Goal: Task Accomplishment & Management: Manage account settings

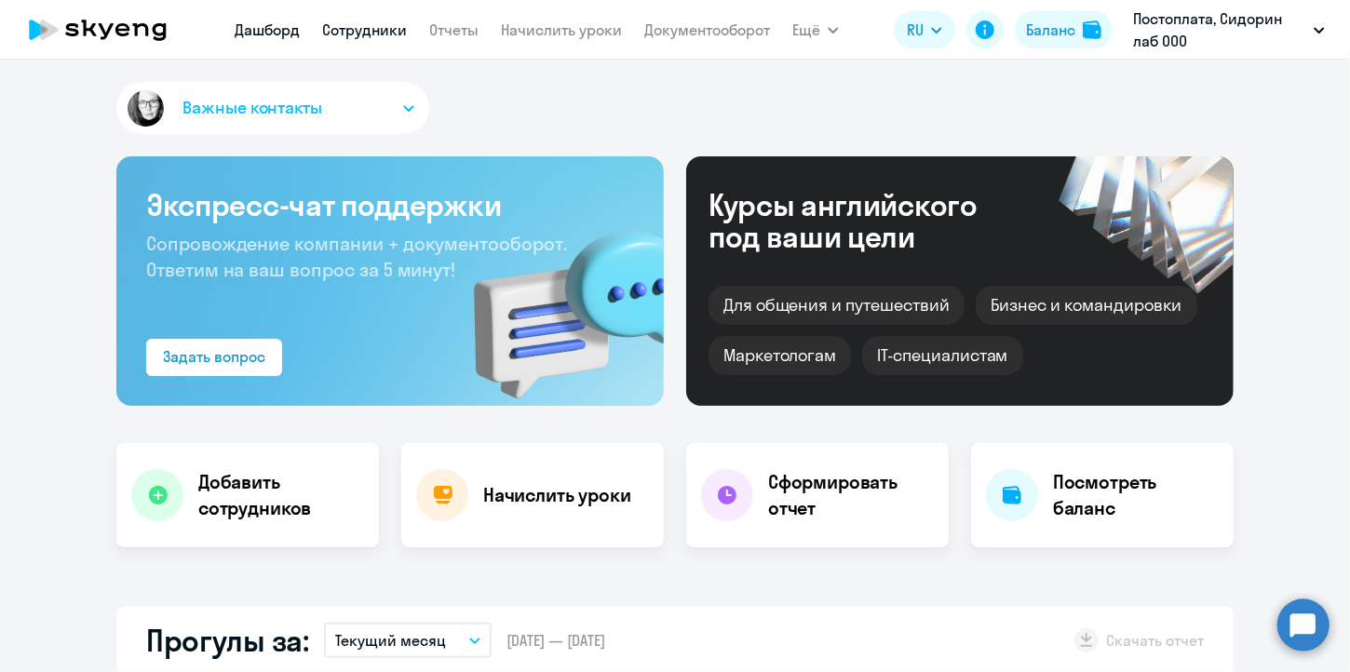
click at [357, 34] on link "Сотрудники" at bounding box center [364, 29] width 85 height 19
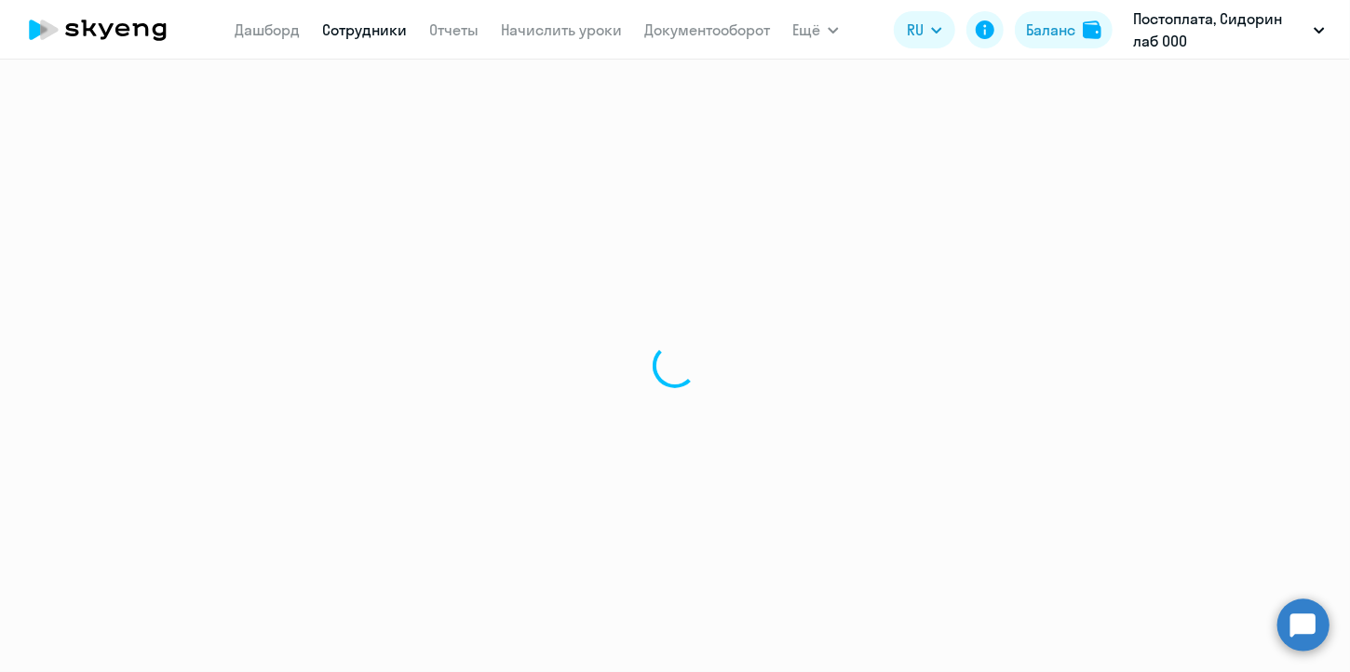
select select "30"
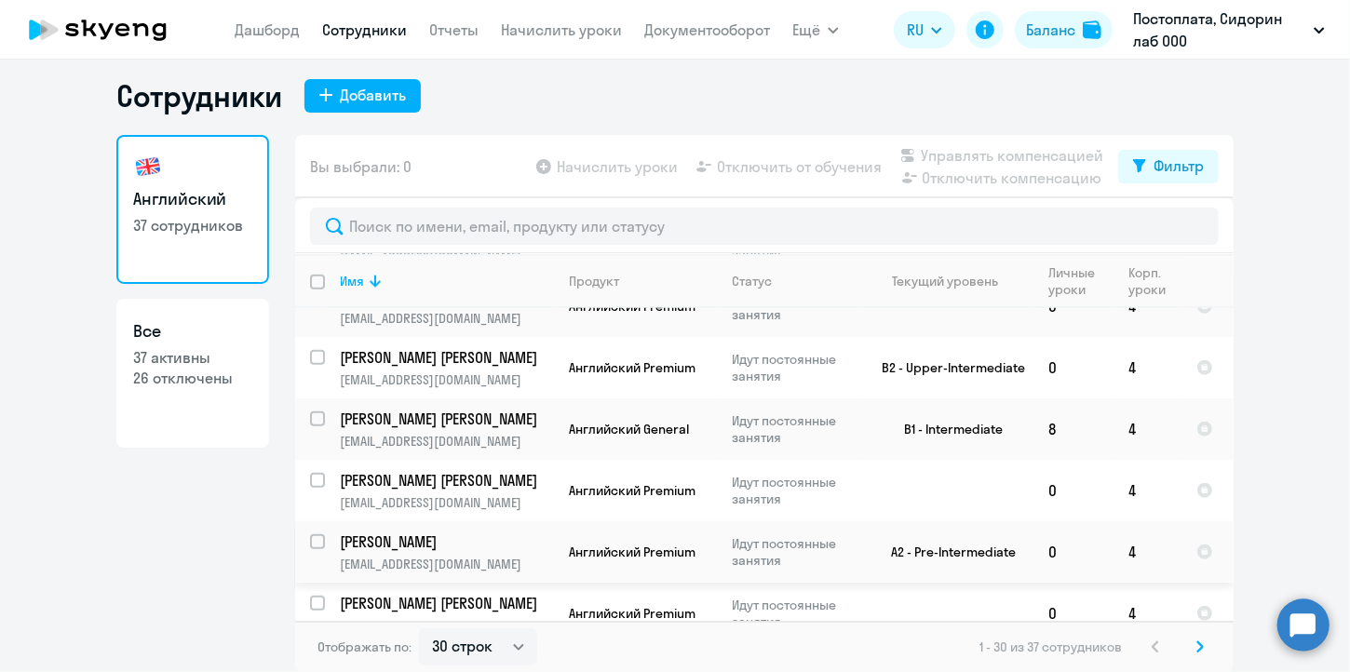
scroll to position [990, 0]
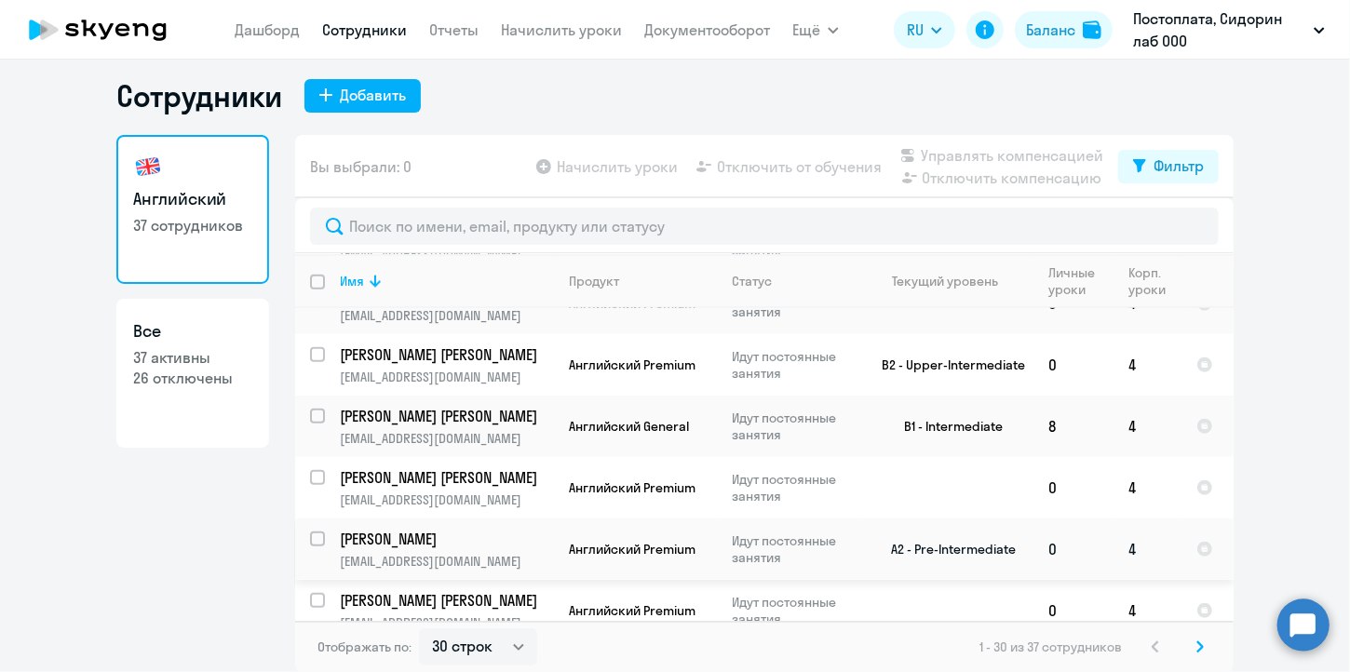
click at [312, 532] on input "select row 16172850" at bounding box center [328, 550] width 37 height 37
checkbox input "true"
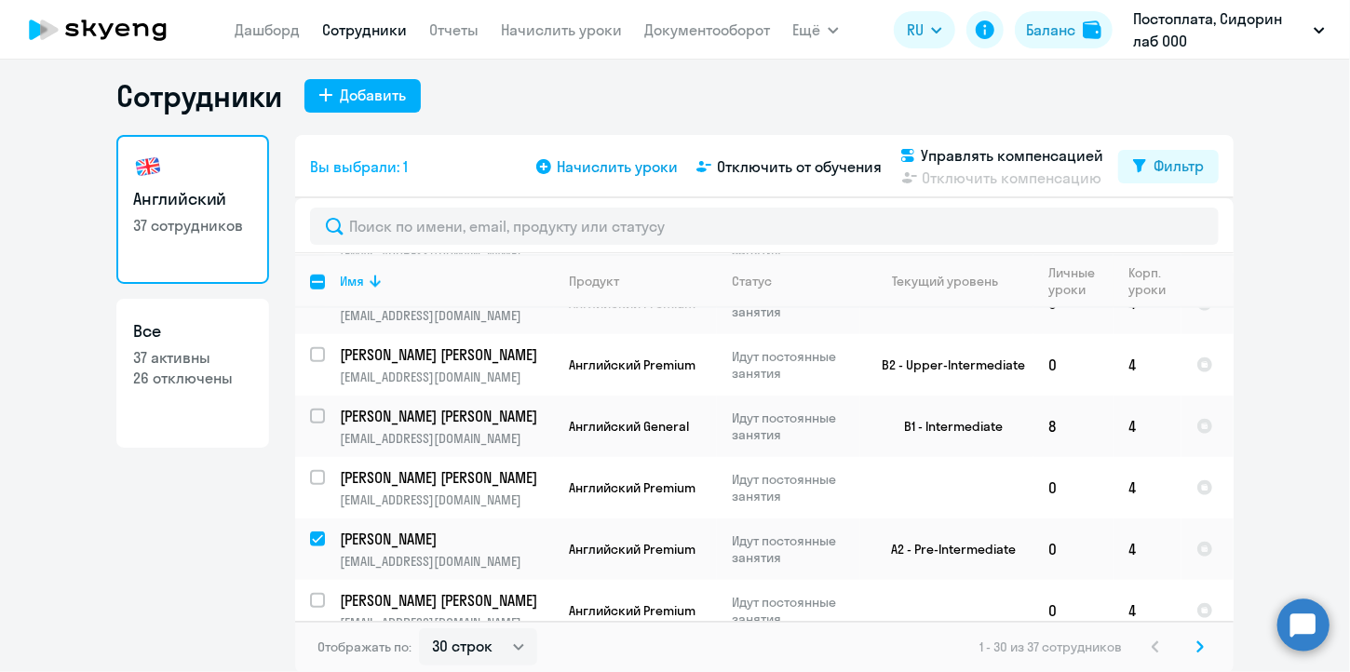
click at [585, 165] on span "Начислить уроки" at bounding box center [617, 166] width 121 height 22
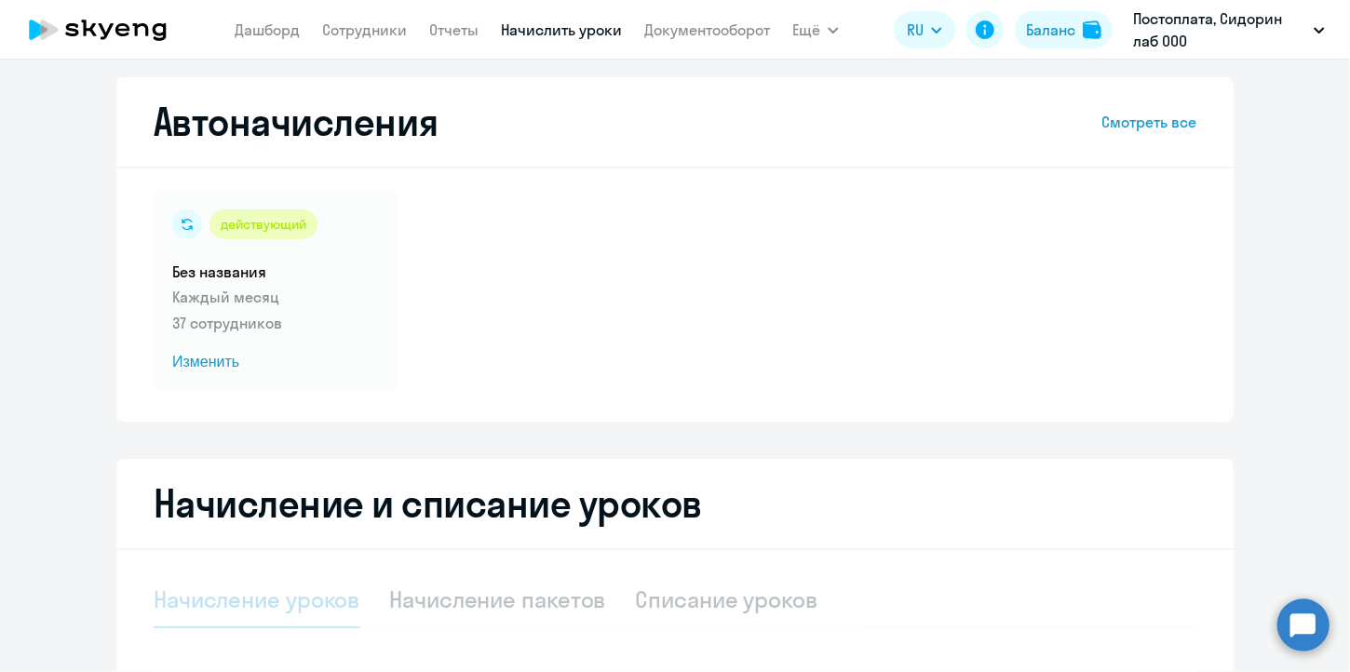
select select "10"
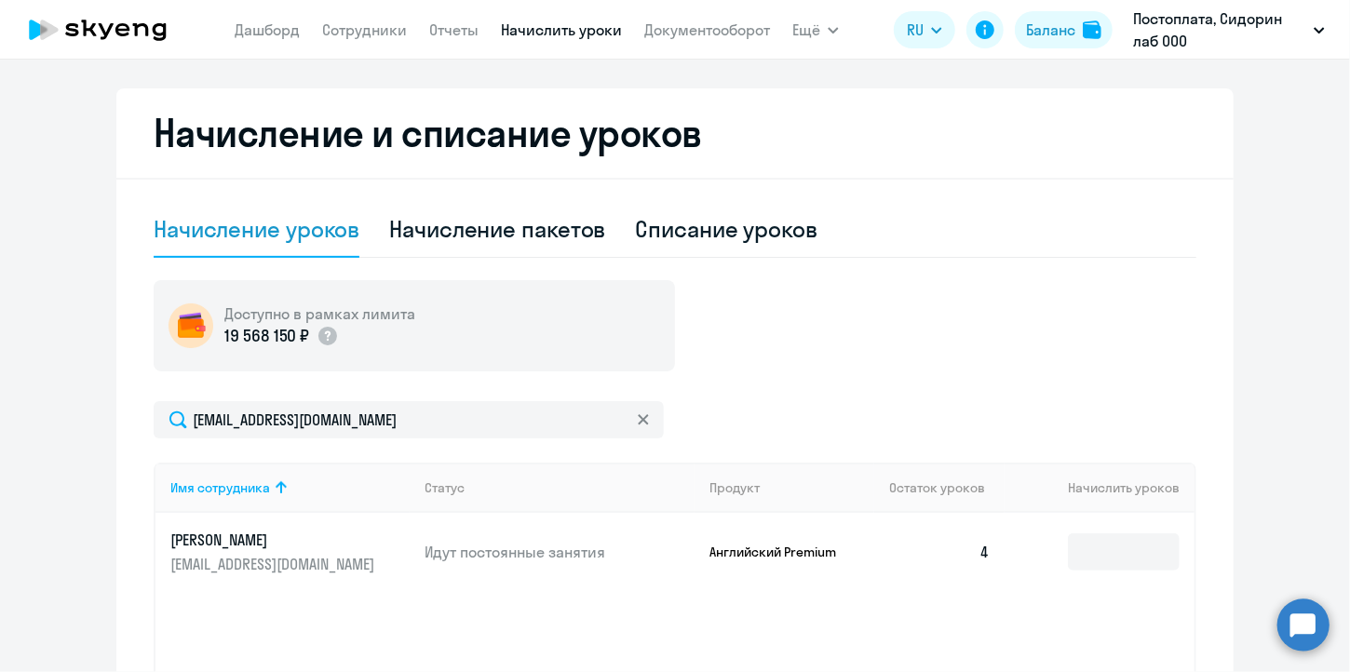
scroll to position [382, 0]
click at [1096, 548] on input at bounding box center [1124, 550] width 112 height 37
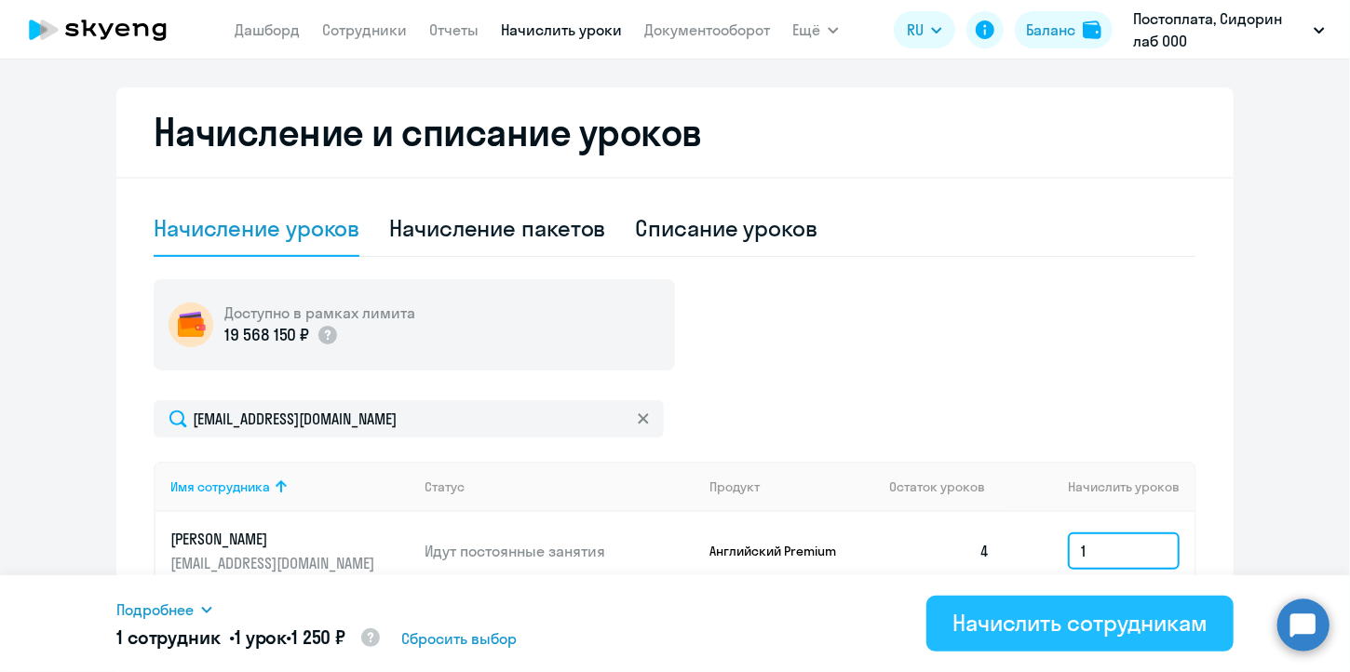
type input "1"
click at [1113, 626] on div "Начислить сотрудникам" at bounding box center [1079, 623] width 255 height 30
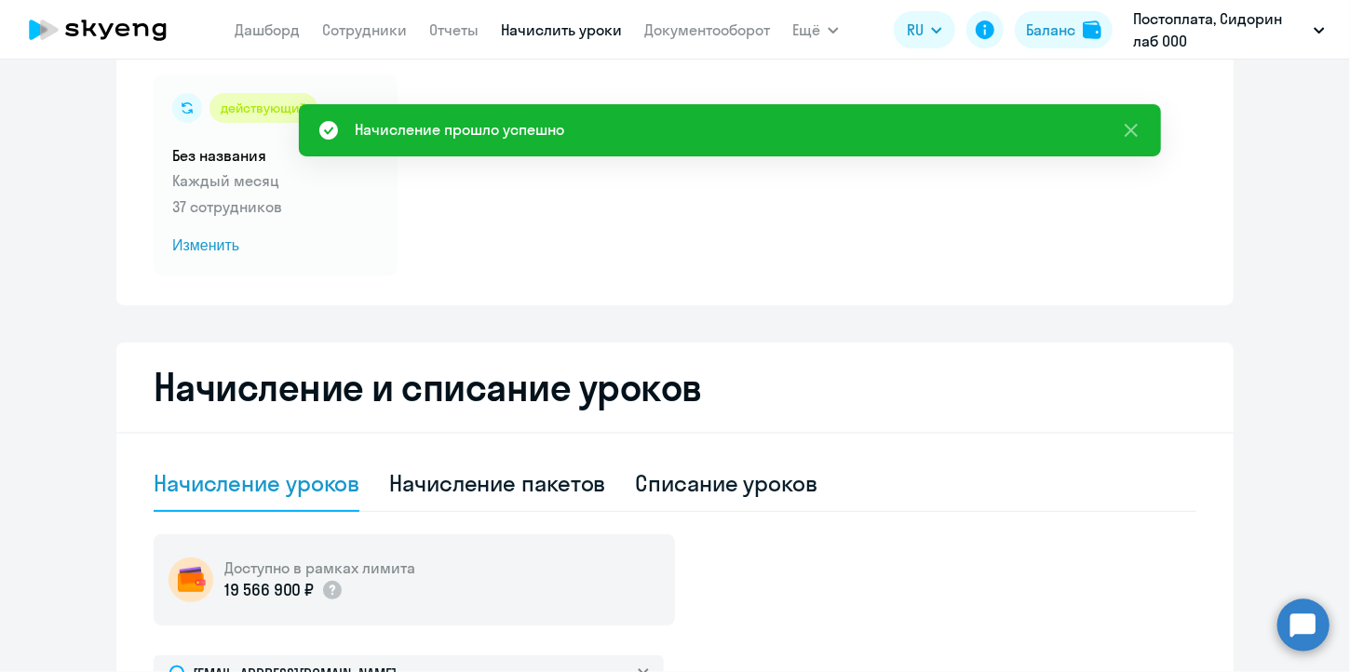
scroll to position [0, 0]
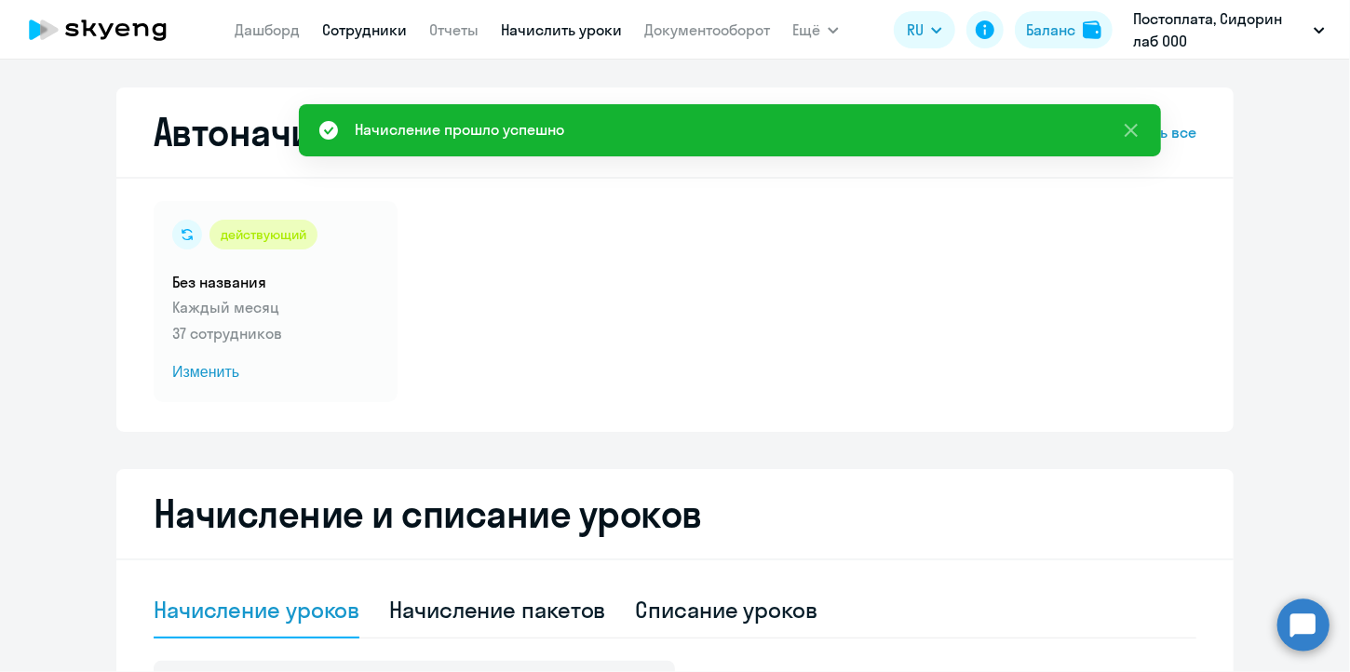
click at [358, 37] on link "Сотрудники" at bounding box center [364, 29] width 85 height 19
select select "30"
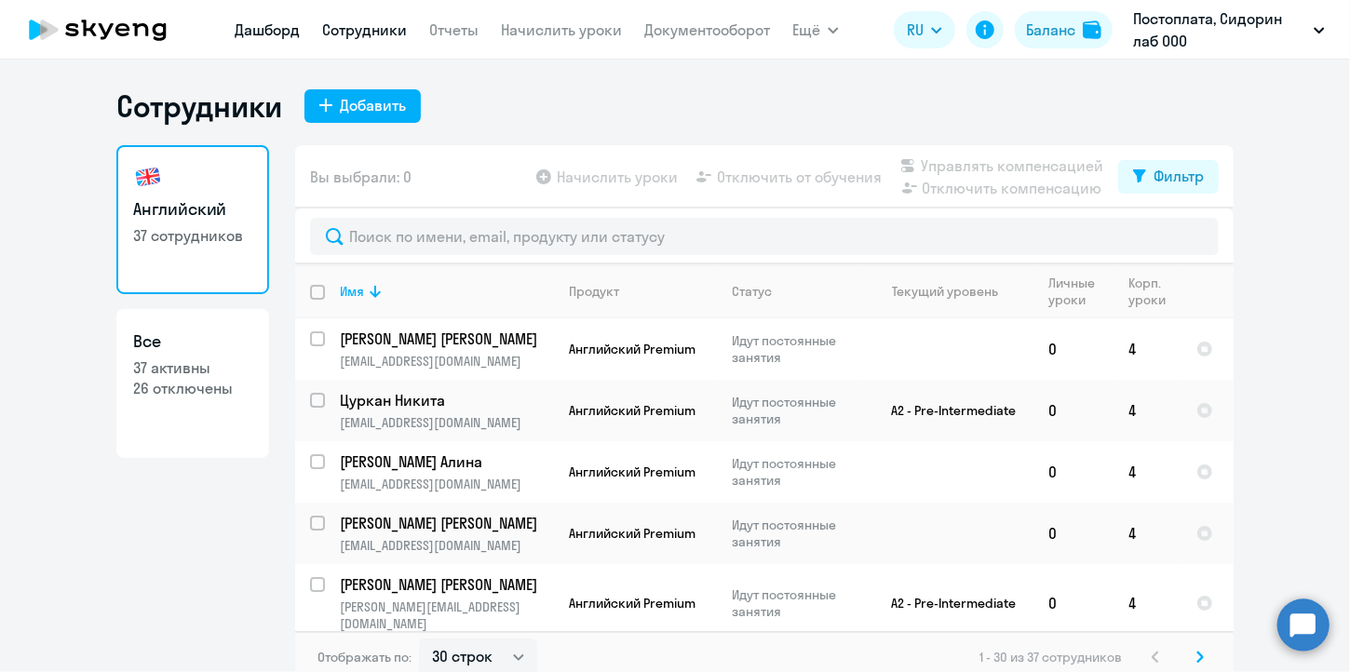
click at [266, 34] on link "Дашборд" at bounding box center [267, 29] width 65 height 19
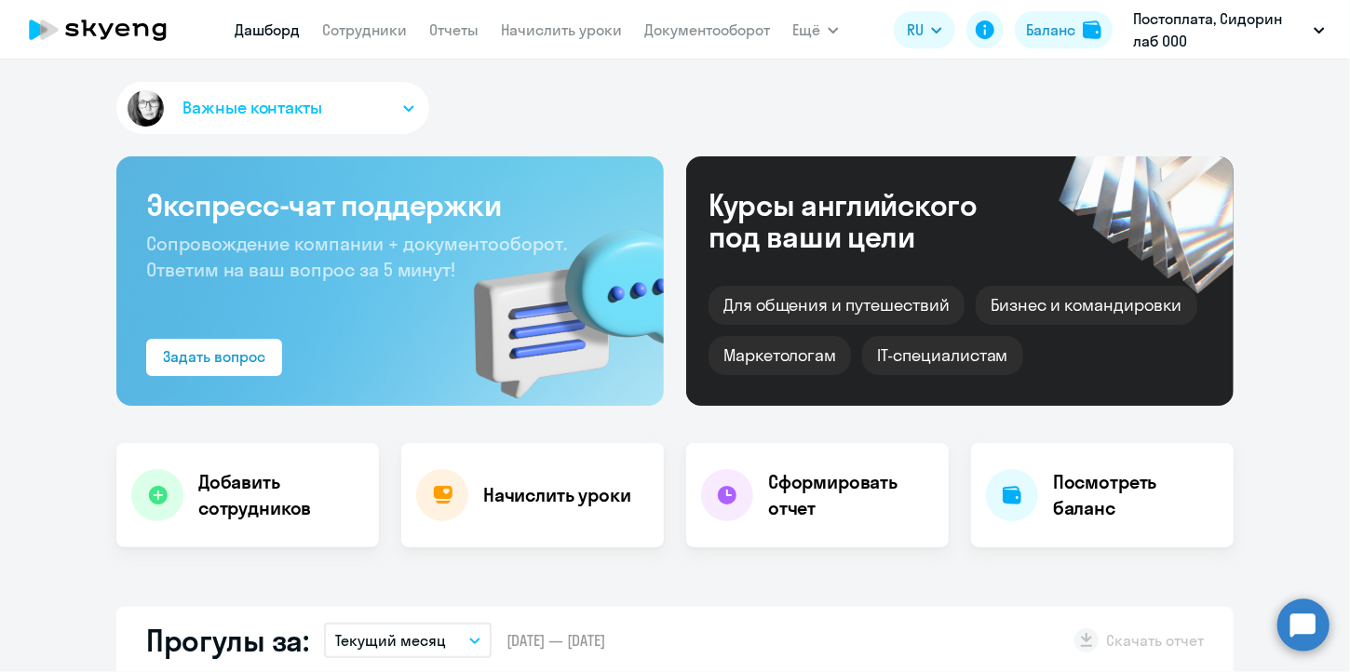
scroll to position [280, 0]
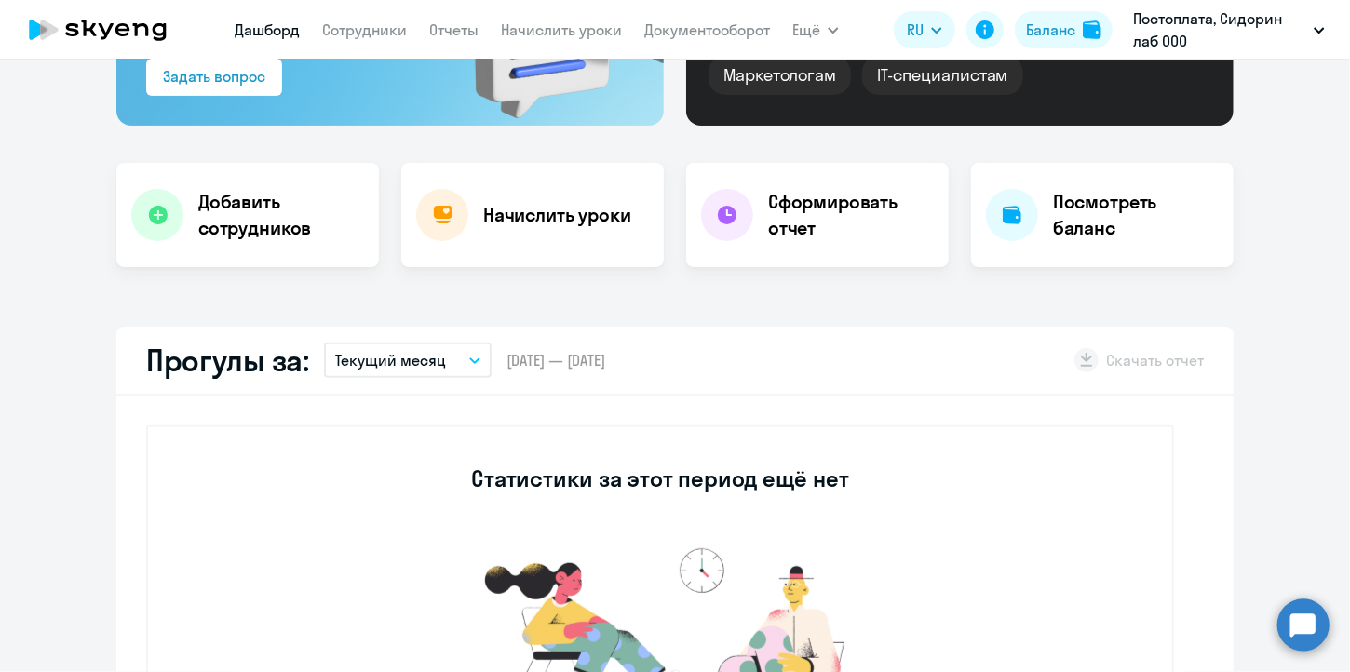
click at [408, 363] on p "Текущий месяц" at bounding box center [390, 360] width 111 height 22
select select "30"
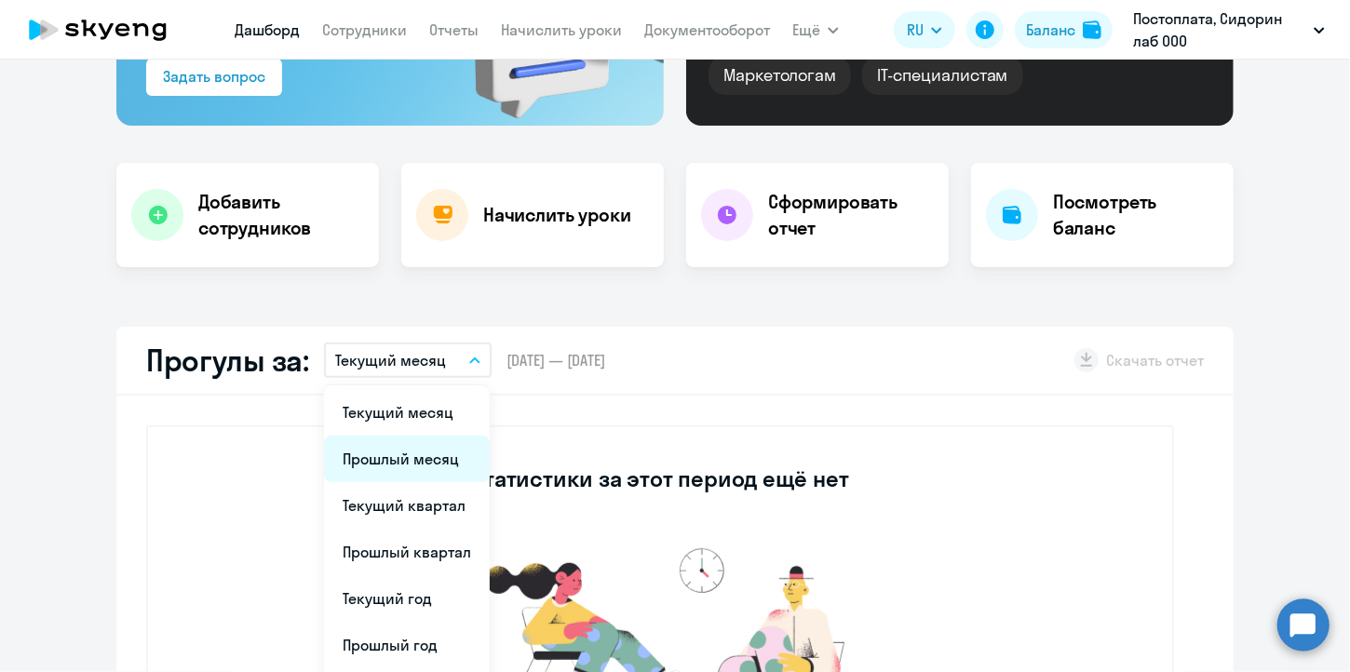
click at [414, 467] on li "Прошлый месяц" at bounding box center [407, 459] width 166 height 47
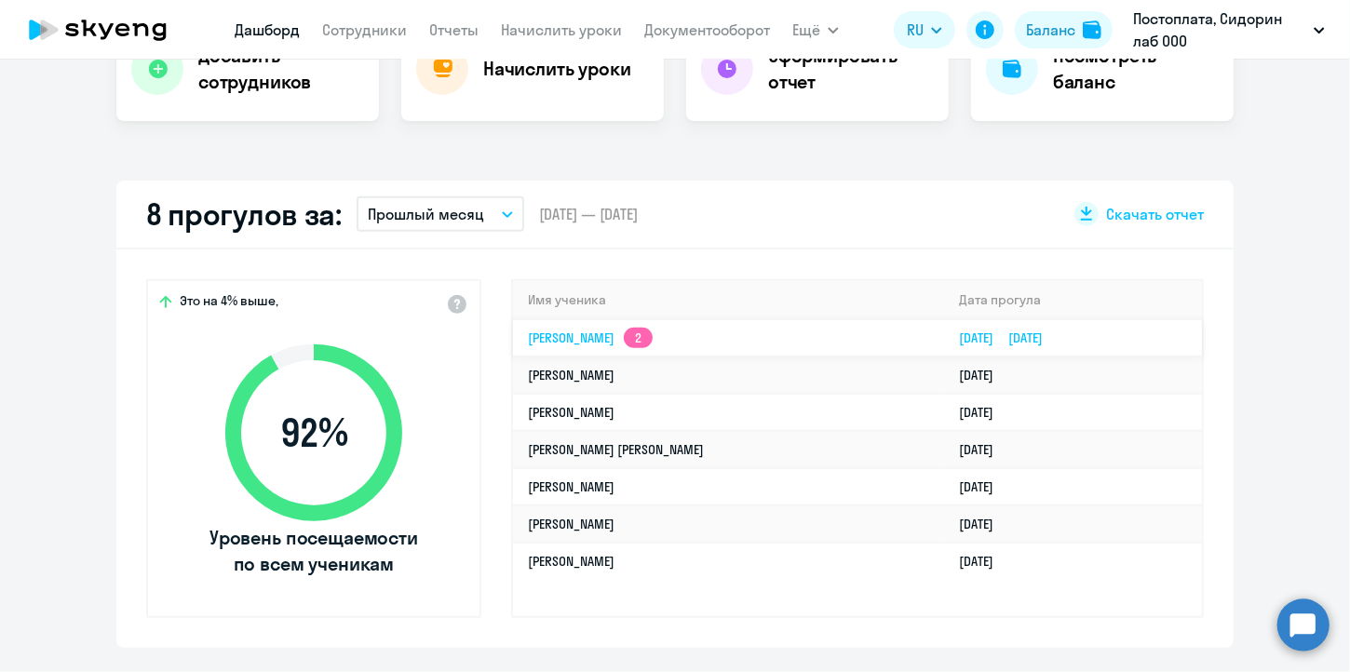
scroll to position [428, 0]
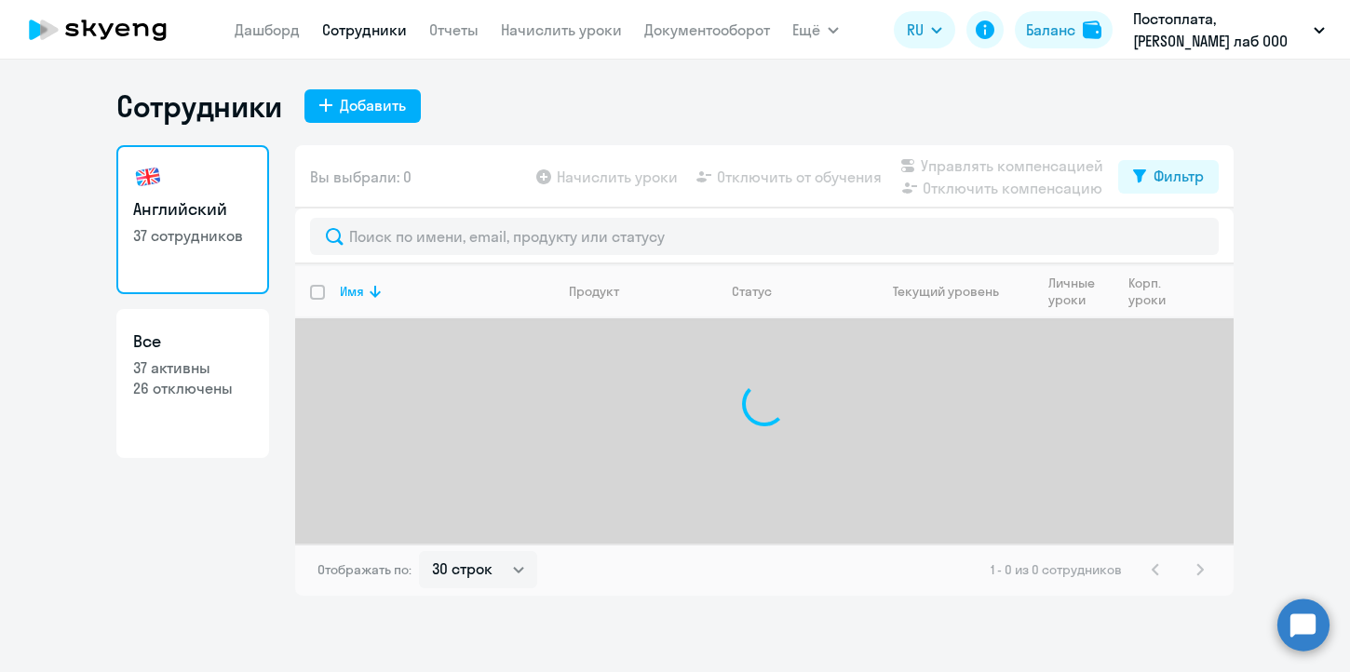
select select "30"
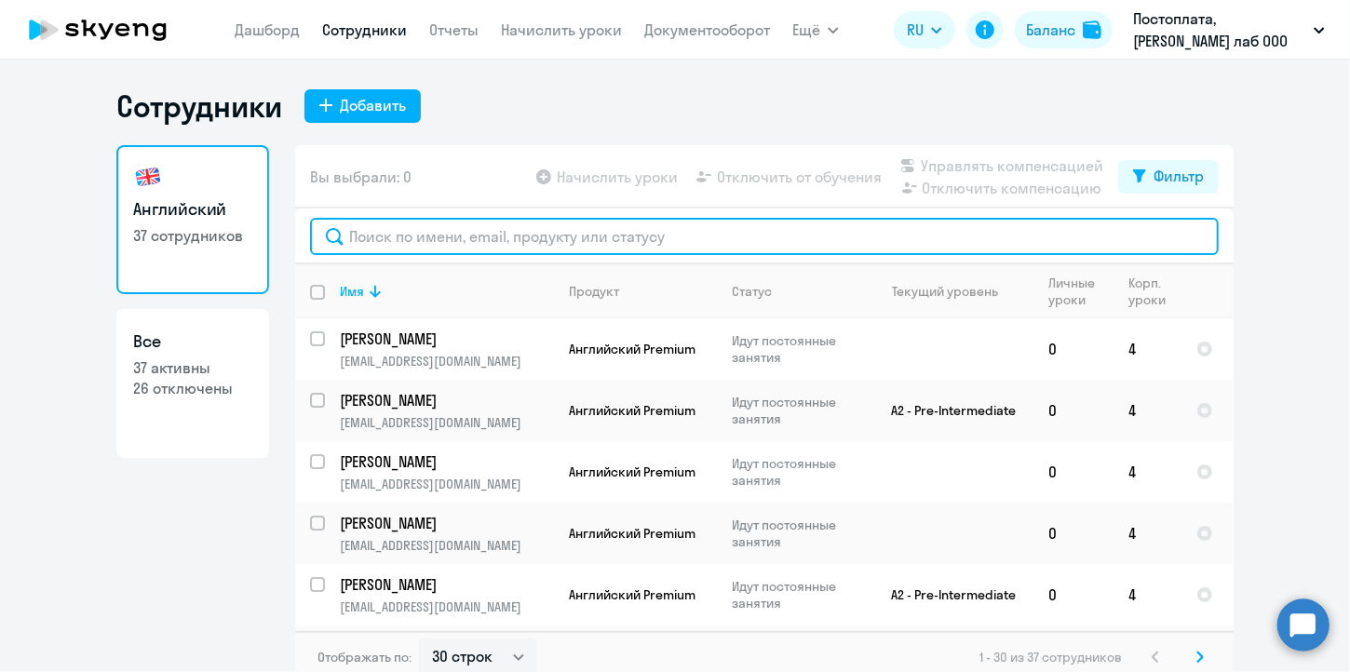
click at [387, 237] on input "text" at bounding box center [764, 236] width 908 height 37
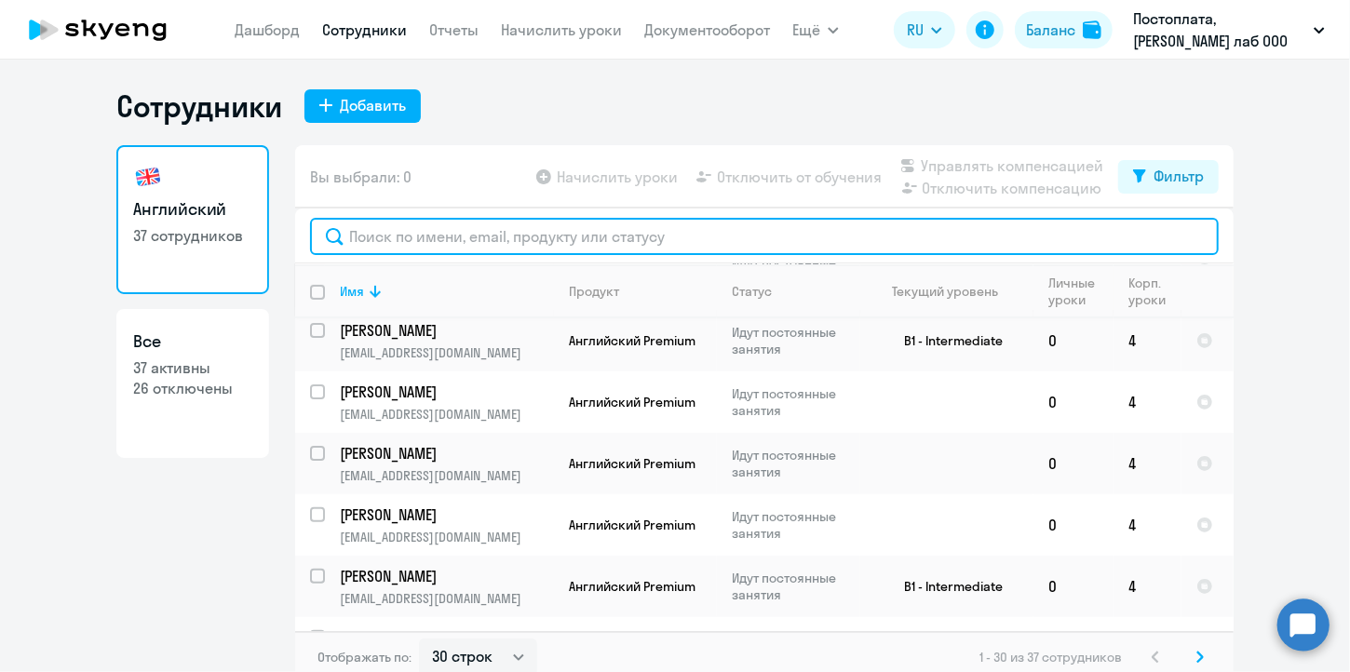
scroll to position [466, 0]
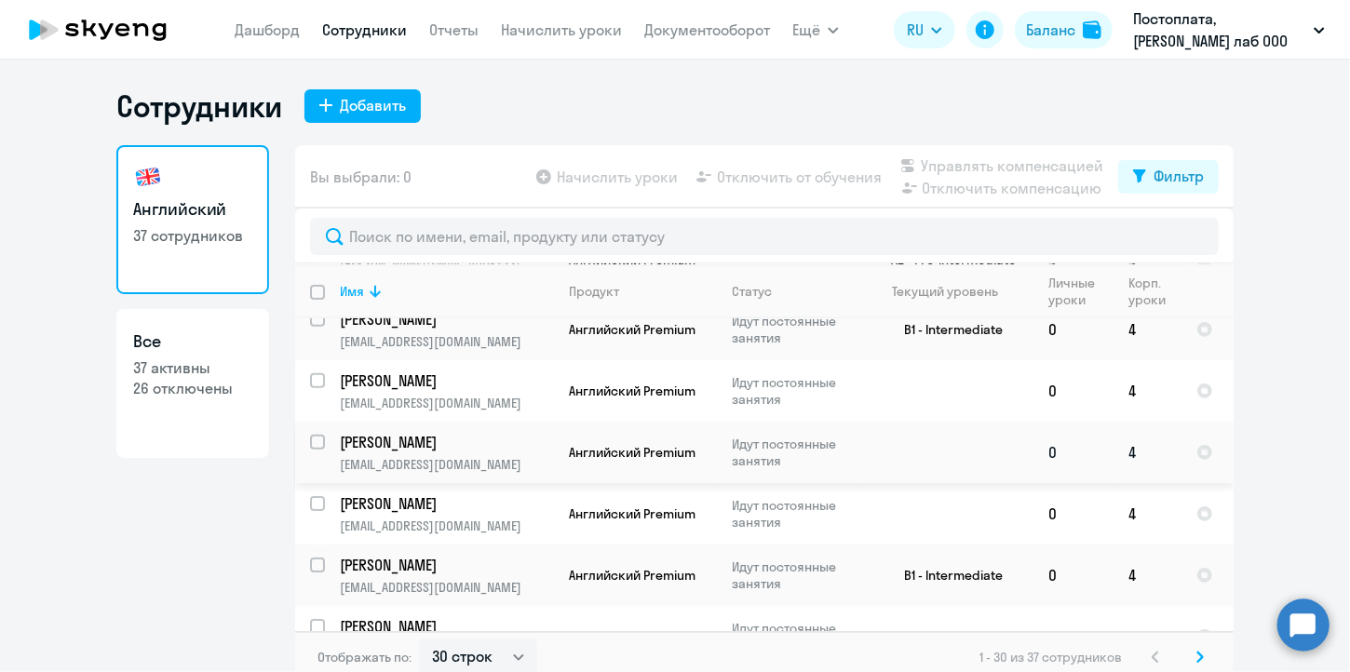
click at [310, 435] on input "select row 42023987" at bounding box center [328, 453] width 37 height 37
checkbox input "true"
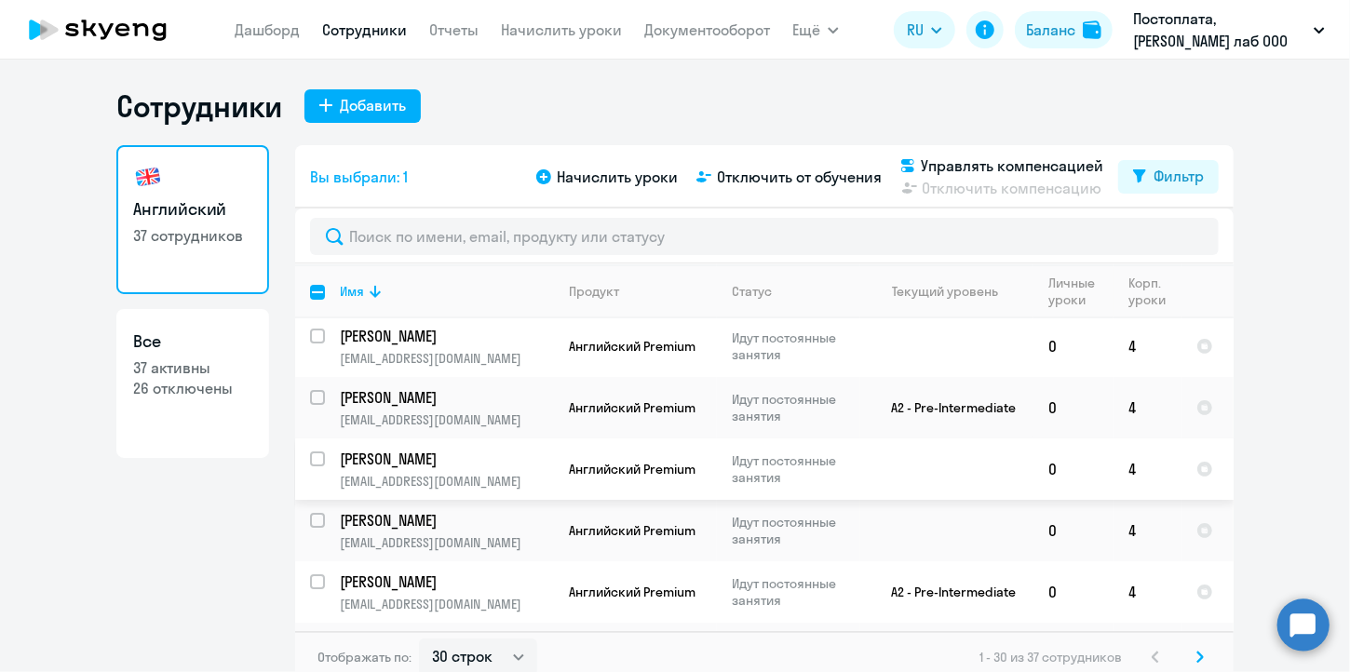
scroll to position [0, 0]
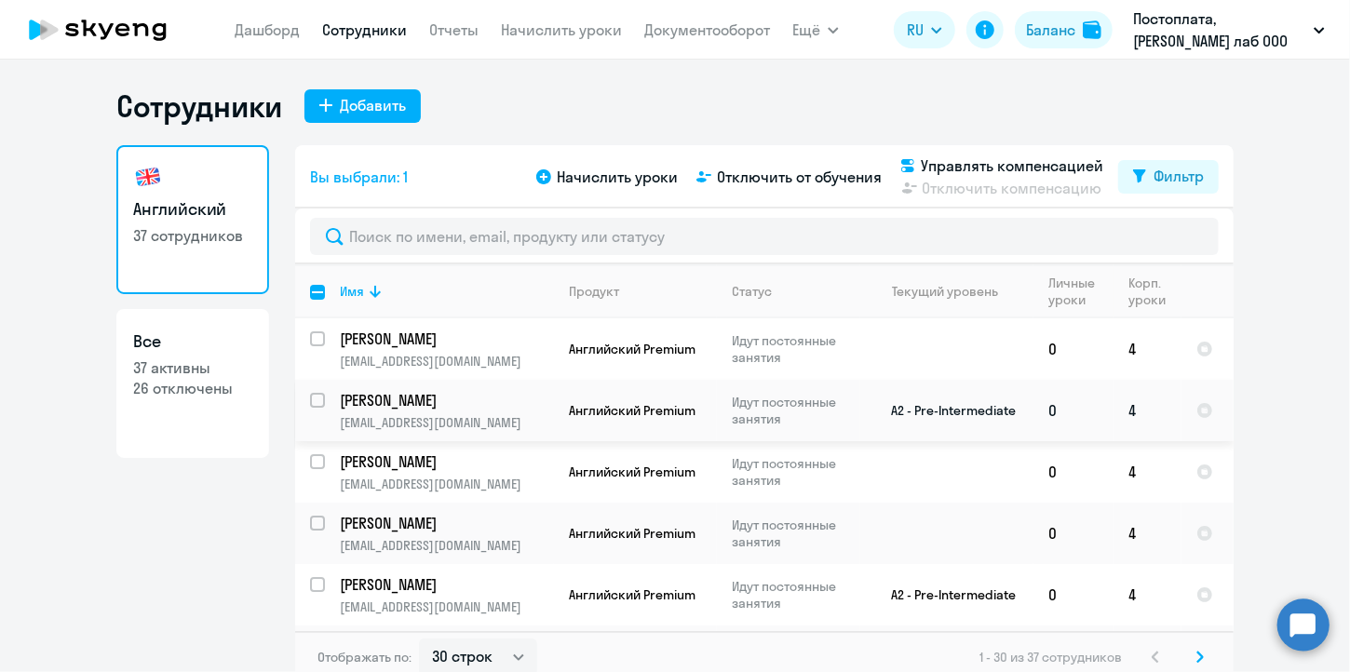
click at [325, 403] on td "Цуркан Никита natsurkan@gmail.com" at bounding box center [439, 410] width 229 height 61
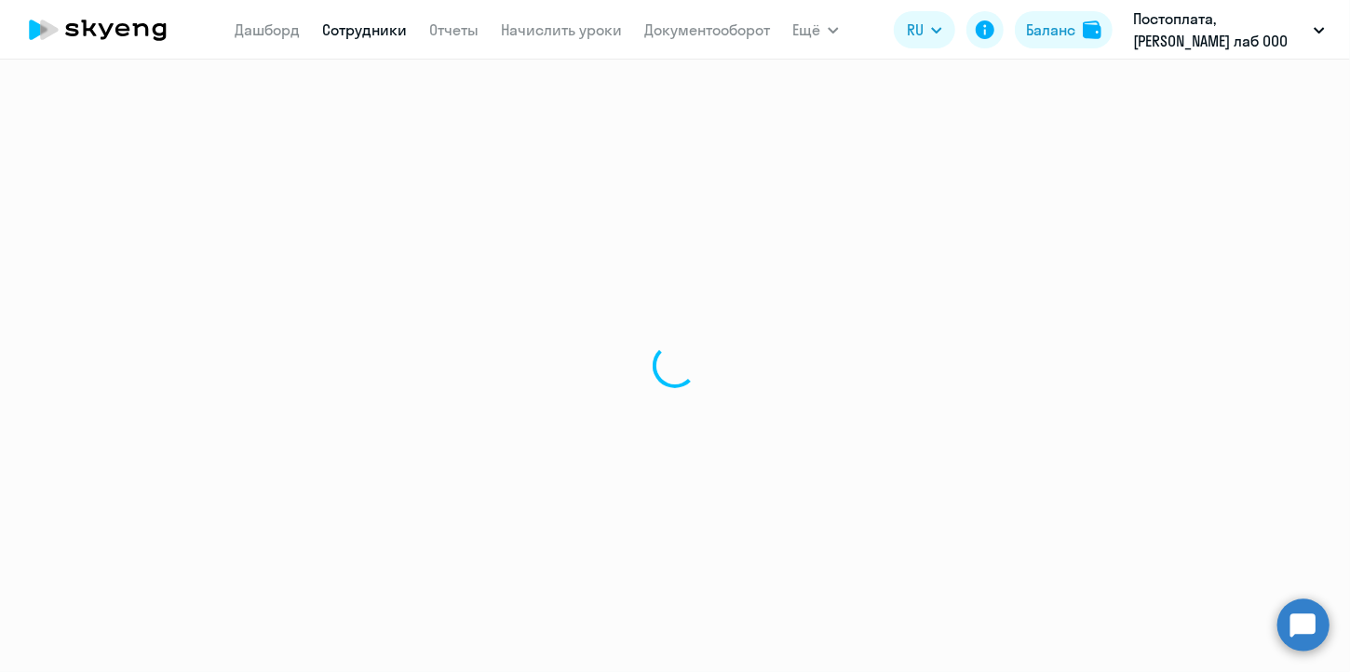
select select "english"
select select "30"
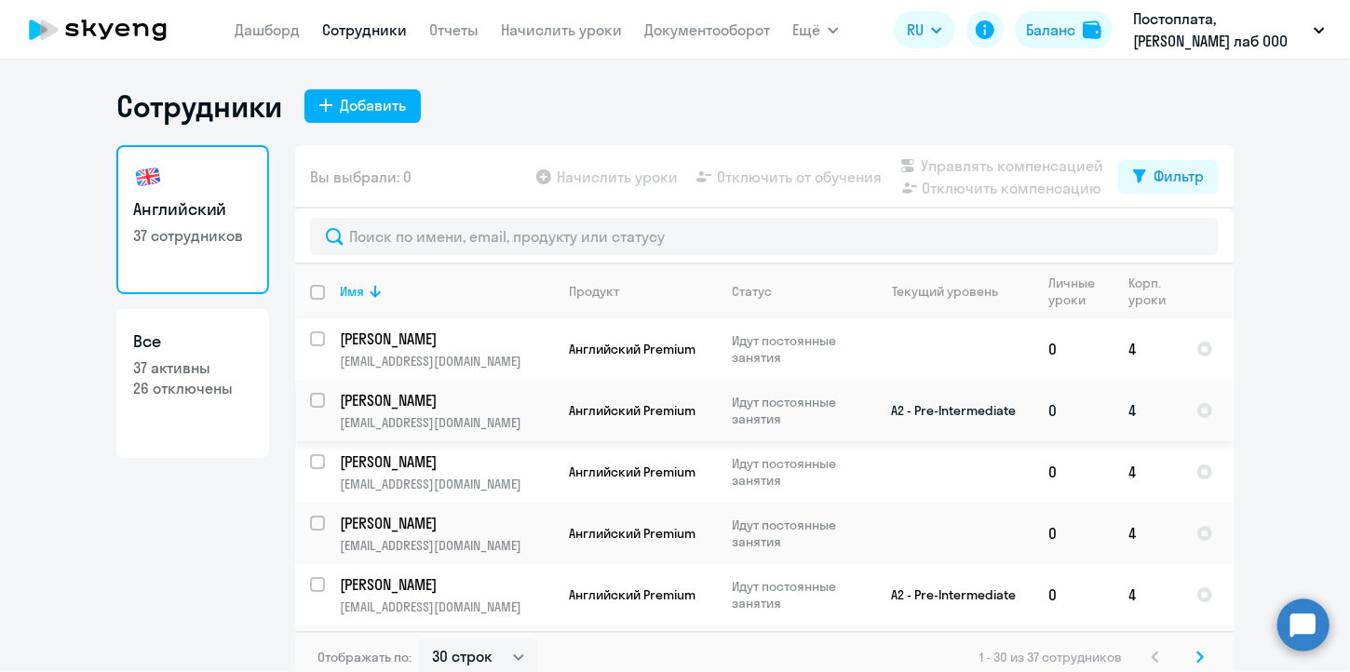
click at [314, 397] on input "select row 39620183" at bounding box center [328, 411] width 37 height 37
checkbox input "true"
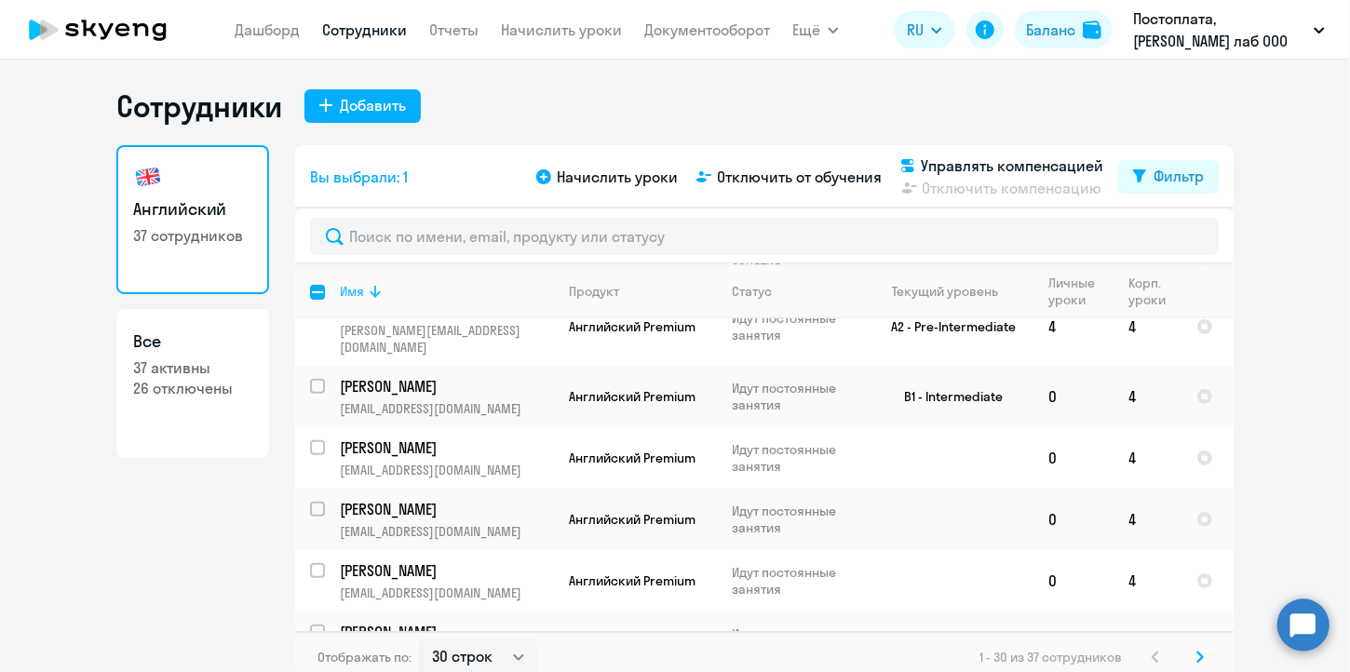
scroll to position [407, 0]
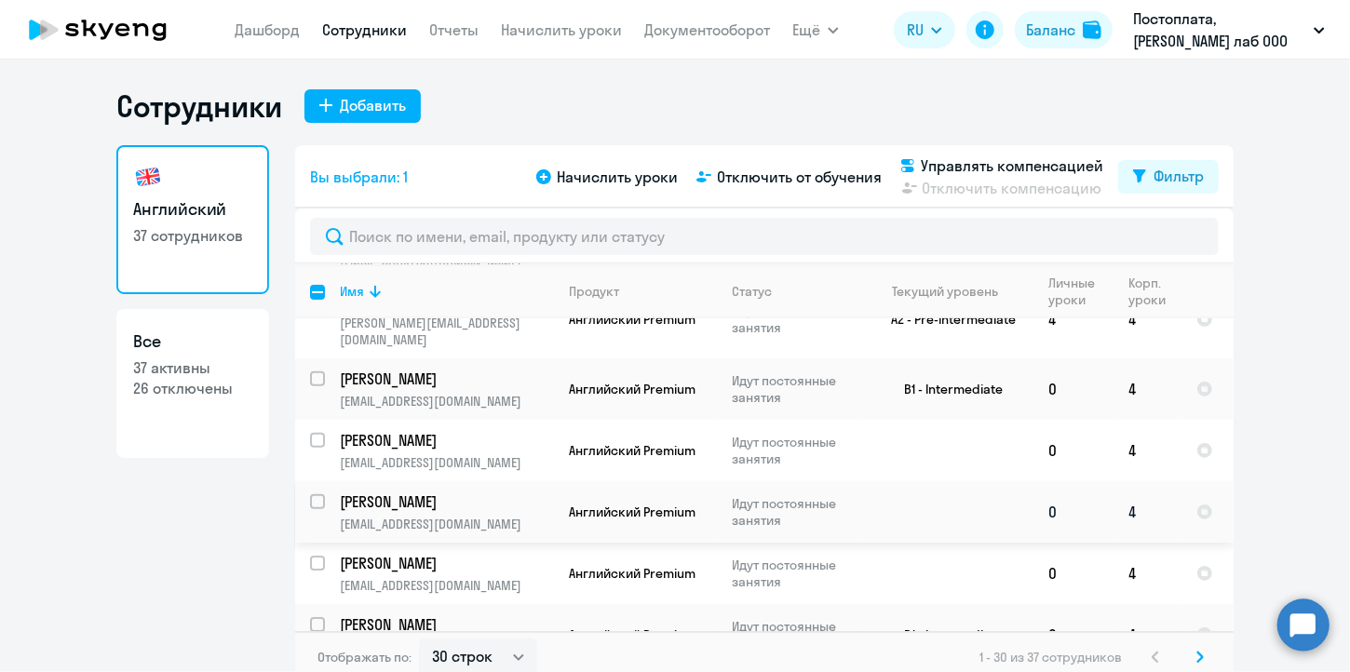
click at [313, 494] on input "select row 42023987" at bounding box center [328, 512] width 37 height 37
checkbox input "true"
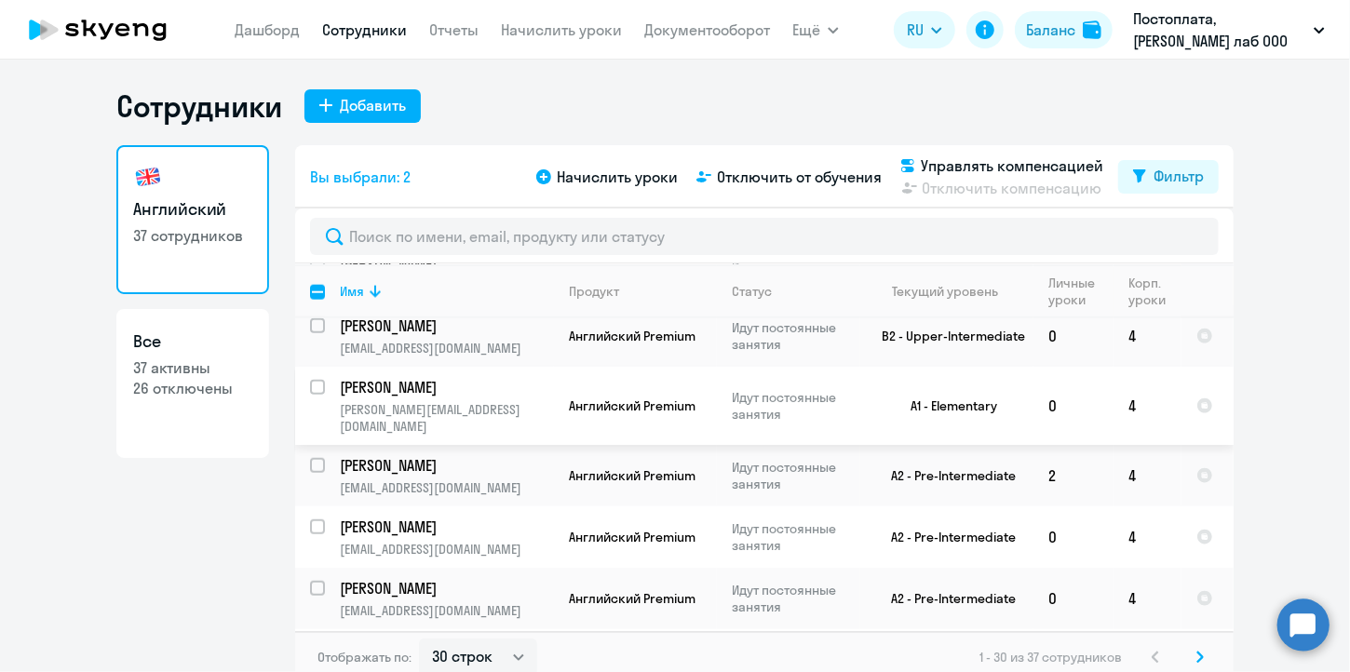
scroll to position [1327, 0]
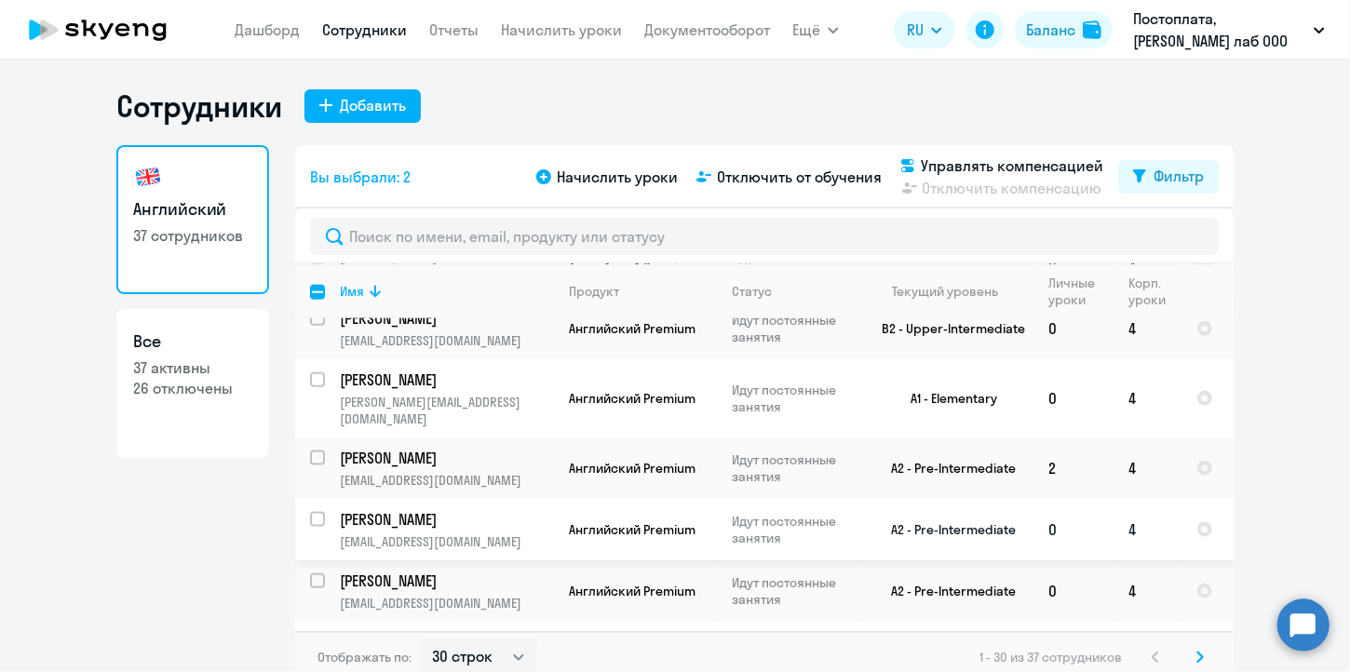
click at [313, 512] on input "select row 39813421" at bounding box center [328, 530] width 37 height 37
checkbox input "true"
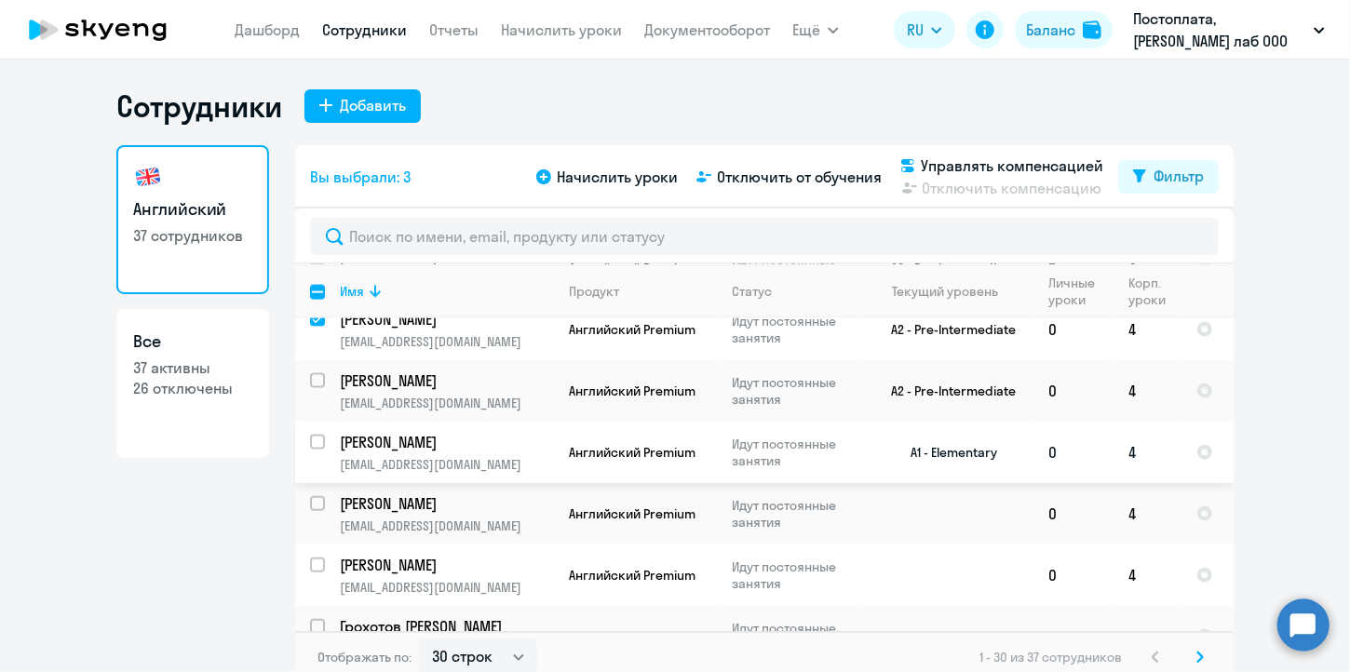
scroll to position [10, 0]
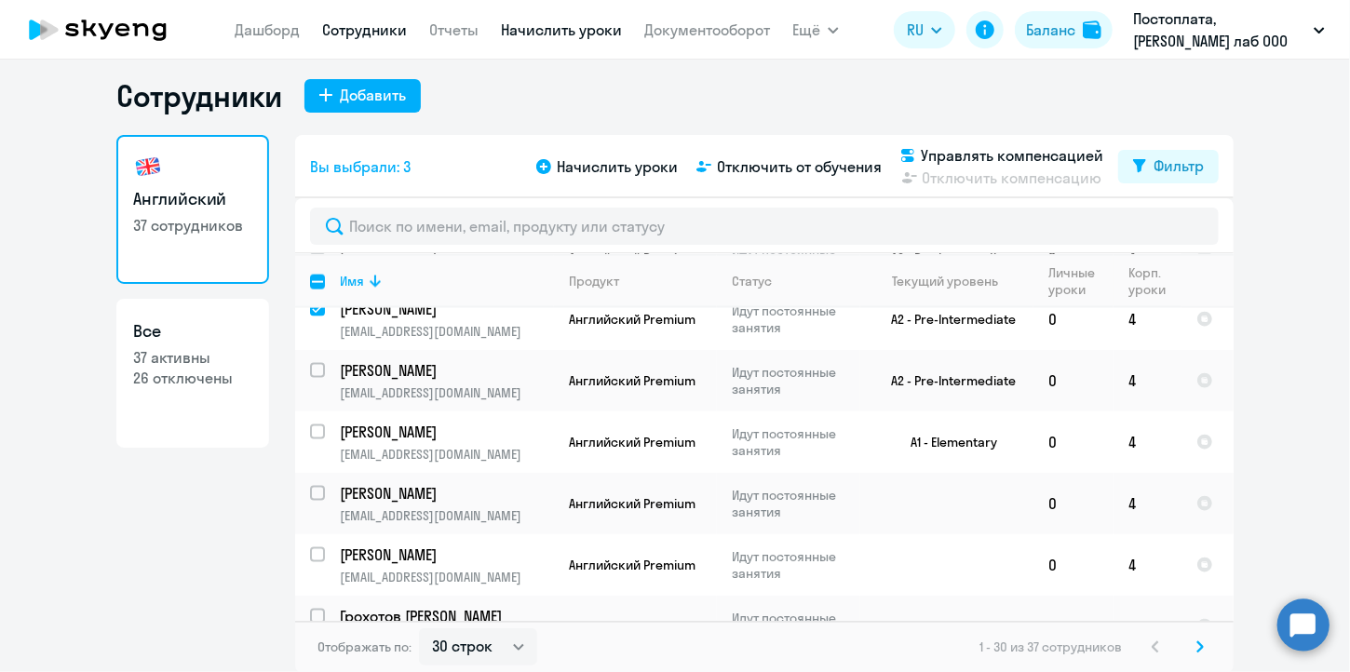
click at [589, 34] on link "Начислить уроки" at bounding box center [561, 29] width 121 height 19
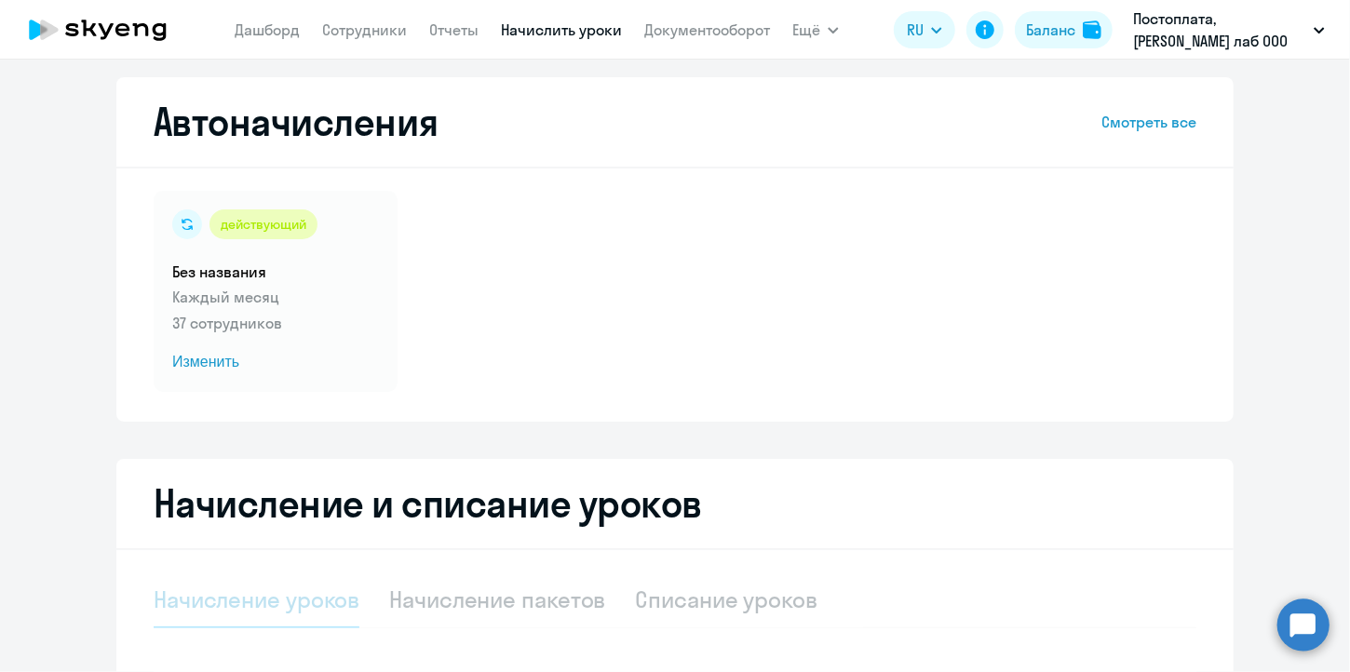
select select "10"
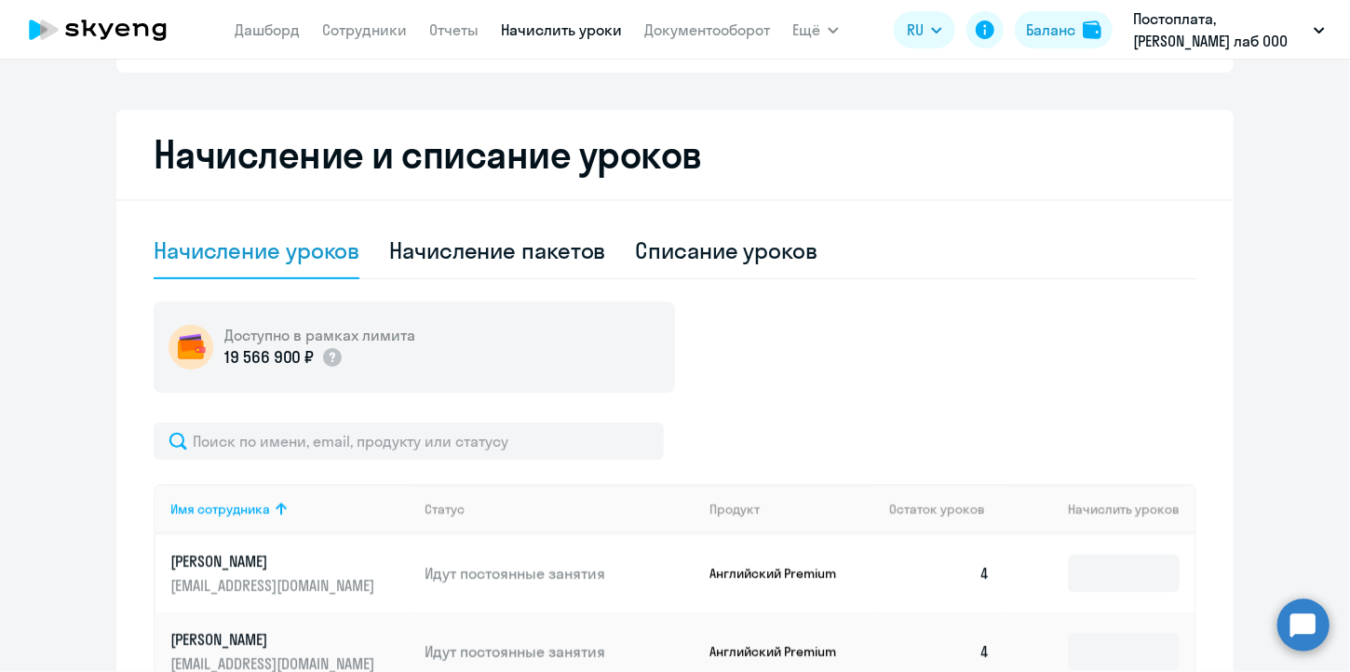
scroll to position [361, 0]
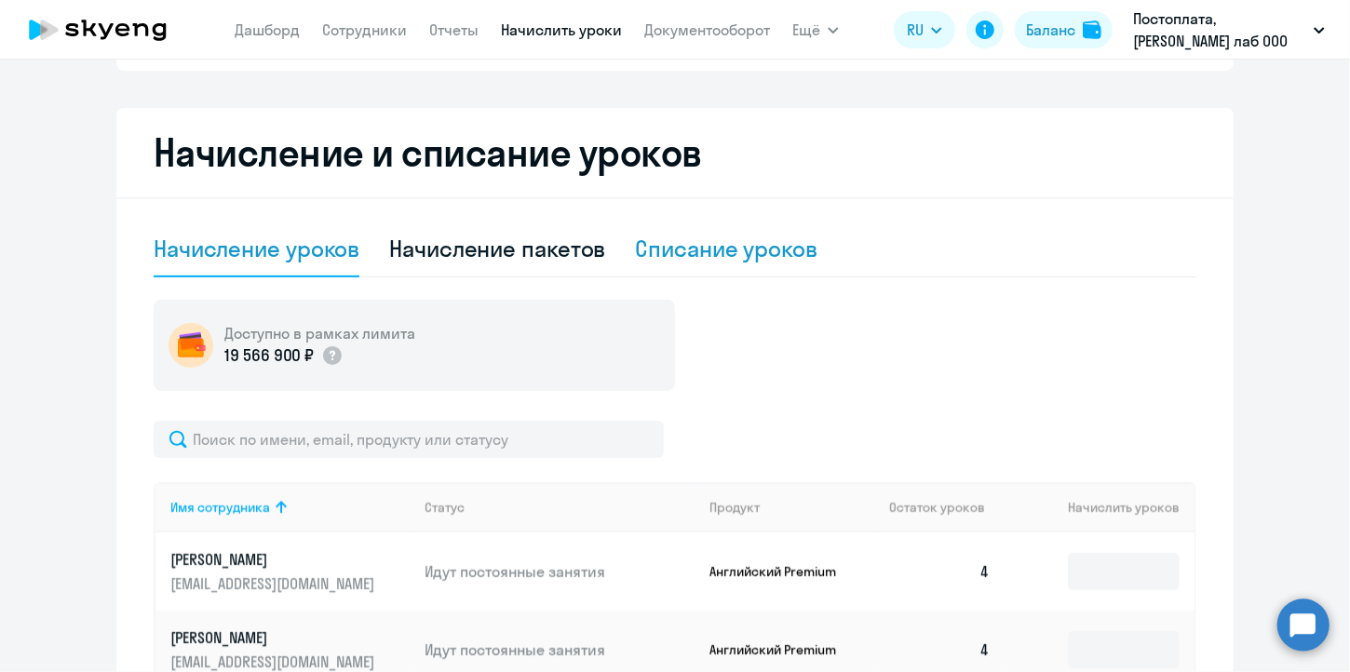
click at [730, 245] on div "Списание уроков" at bounding box center [727, 249] width 182 height 30
select select "10"
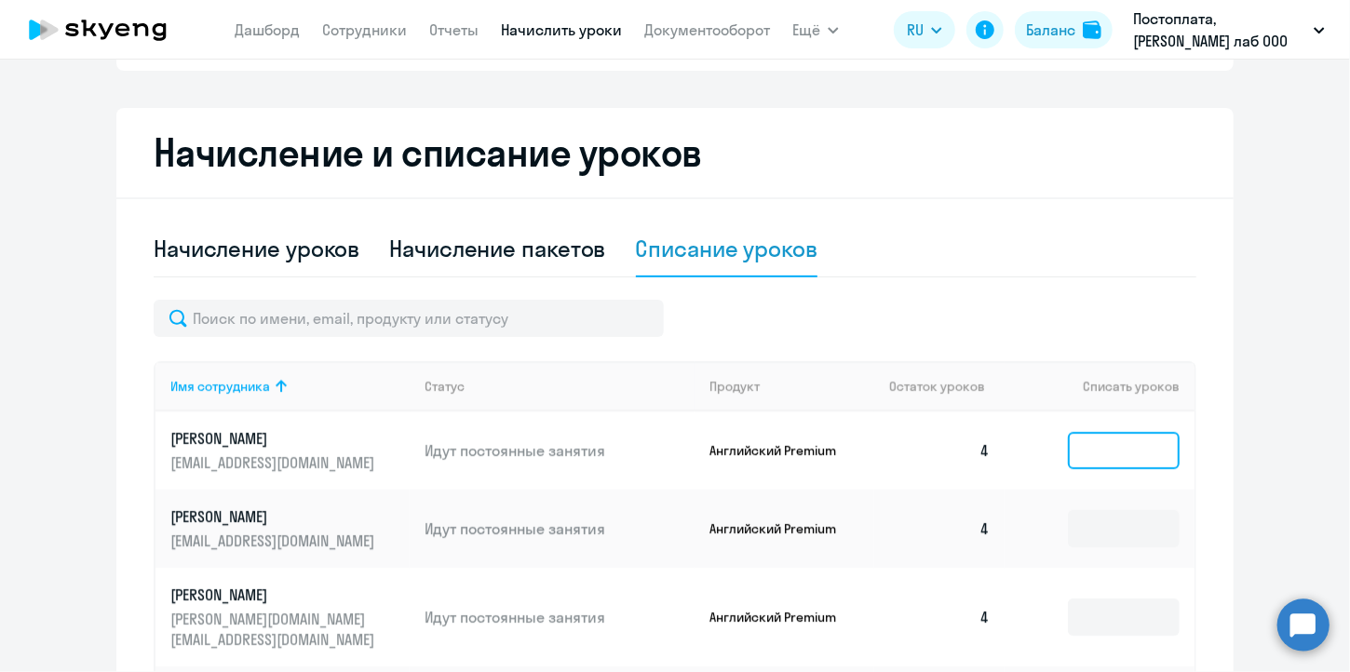
click at [1105, 442] on input at bounding box center [1124, 450] width 112 height 37
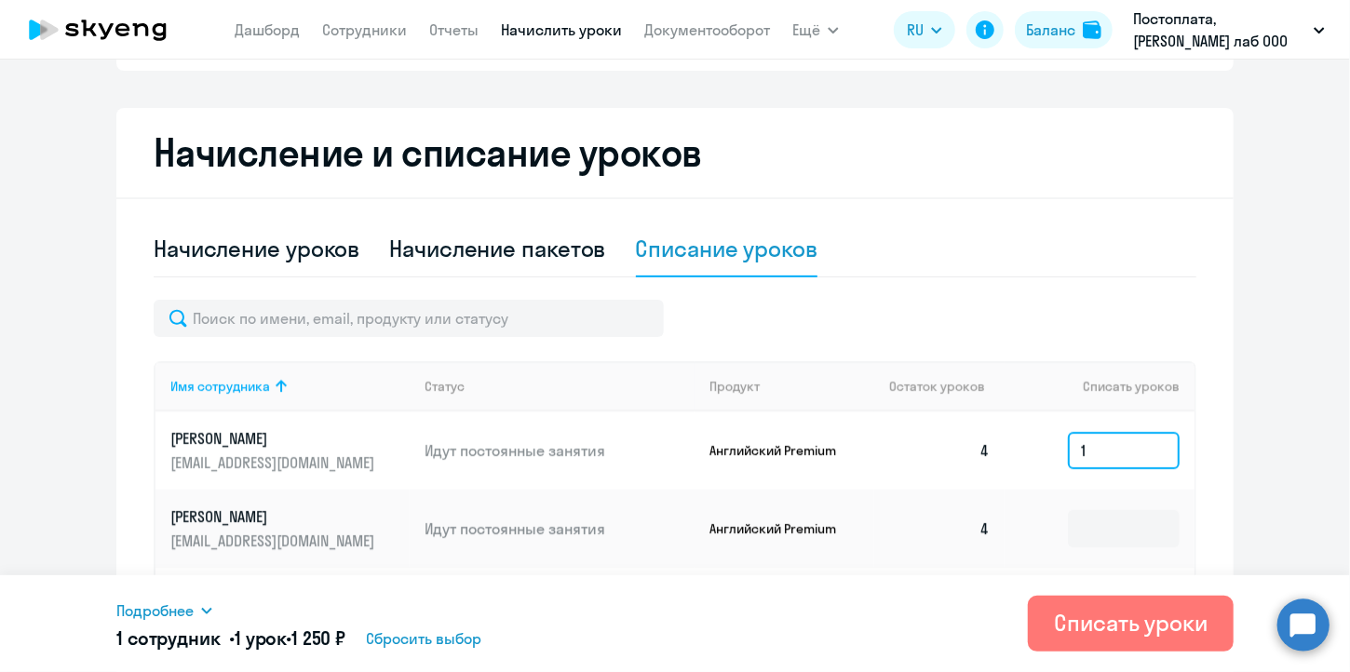
type input "1"
click at [1258, 335] on ng-component "Автоначисления Смотреть все действующий Без названия Каждый месяц 37 сотруднико…" at bounding box center [675, 509] width 1350 height 1566
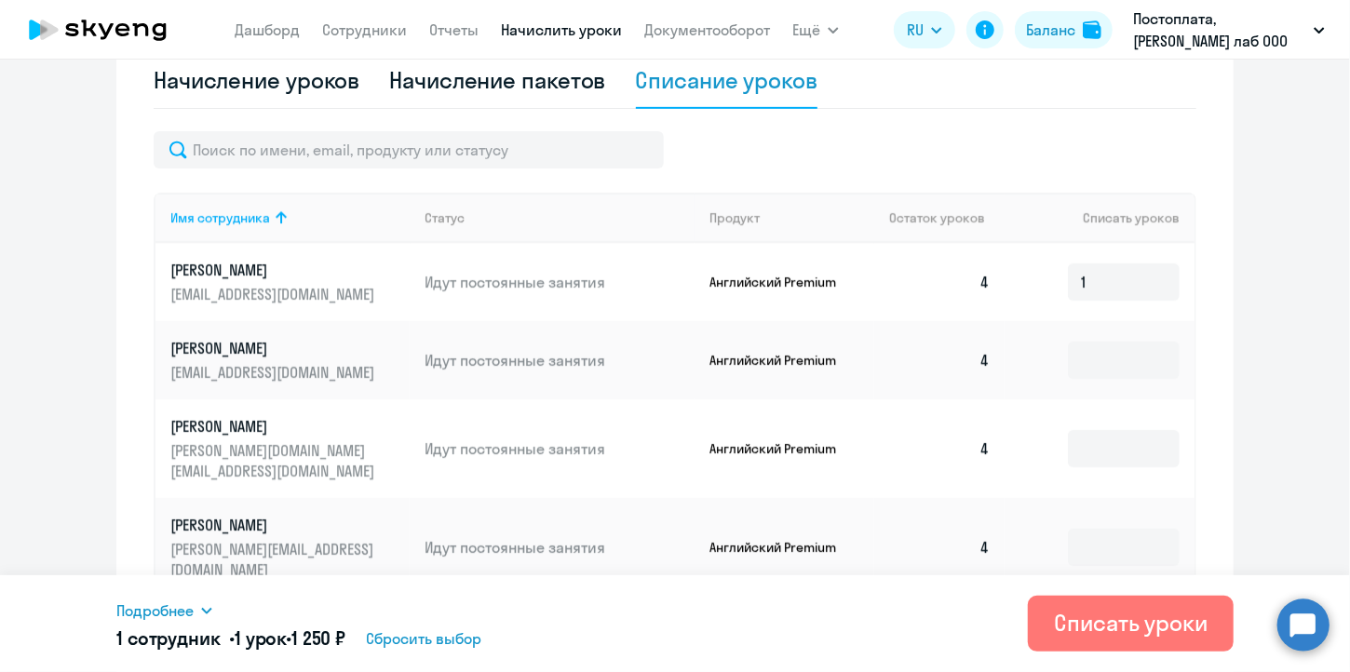
scroll to position [586, 0]
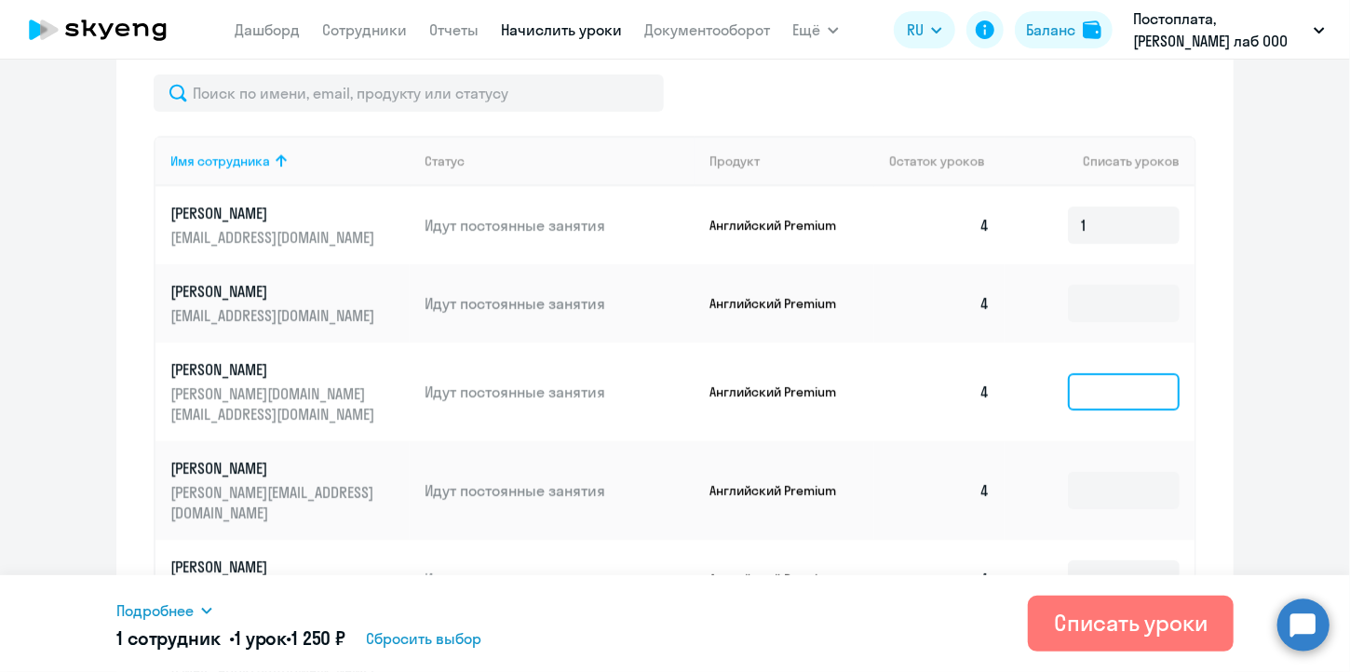
click at [1157, 379] on input at bounding box center [1124, 391] width 112 height 37
type input "1"
click at [1299, 377] on ng-component "Автоначисления Смотреть все действующий Без названия Каждый месяц 37 сотруднико…" at bounding box center [675, 284] width 1350 height 1566
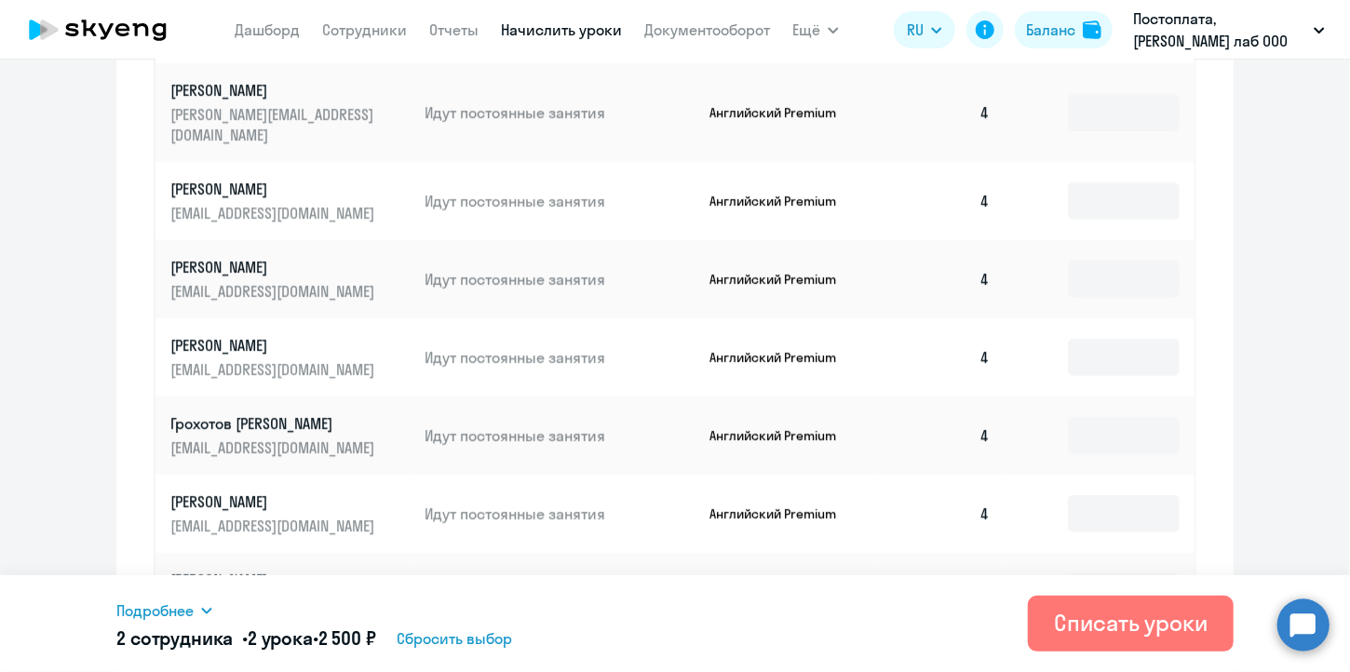
scroll to position [964, 0]
click at [1103, 417] on input at bounding box center [1124, 435] width 112 height 37
type input "2"
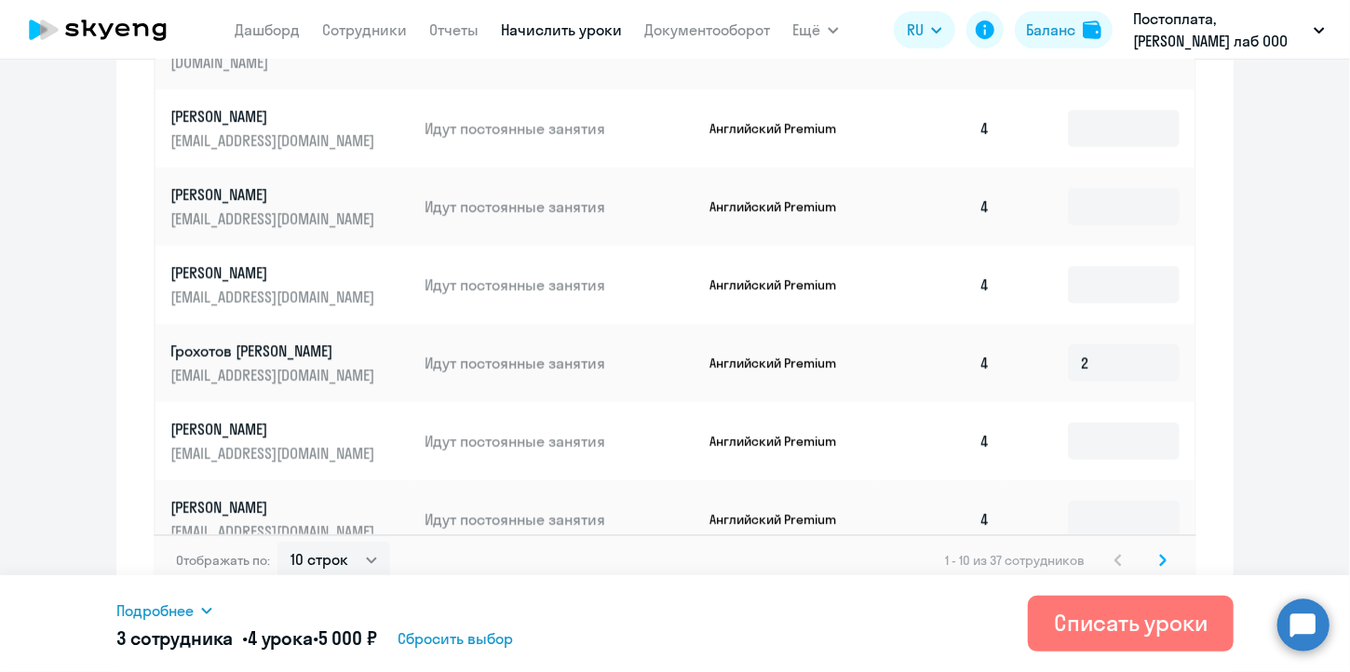
scroll to position [1038, 0]
click at [1160, 548] on svg-icon at bounding box center [1162, 559] width 22 height 22
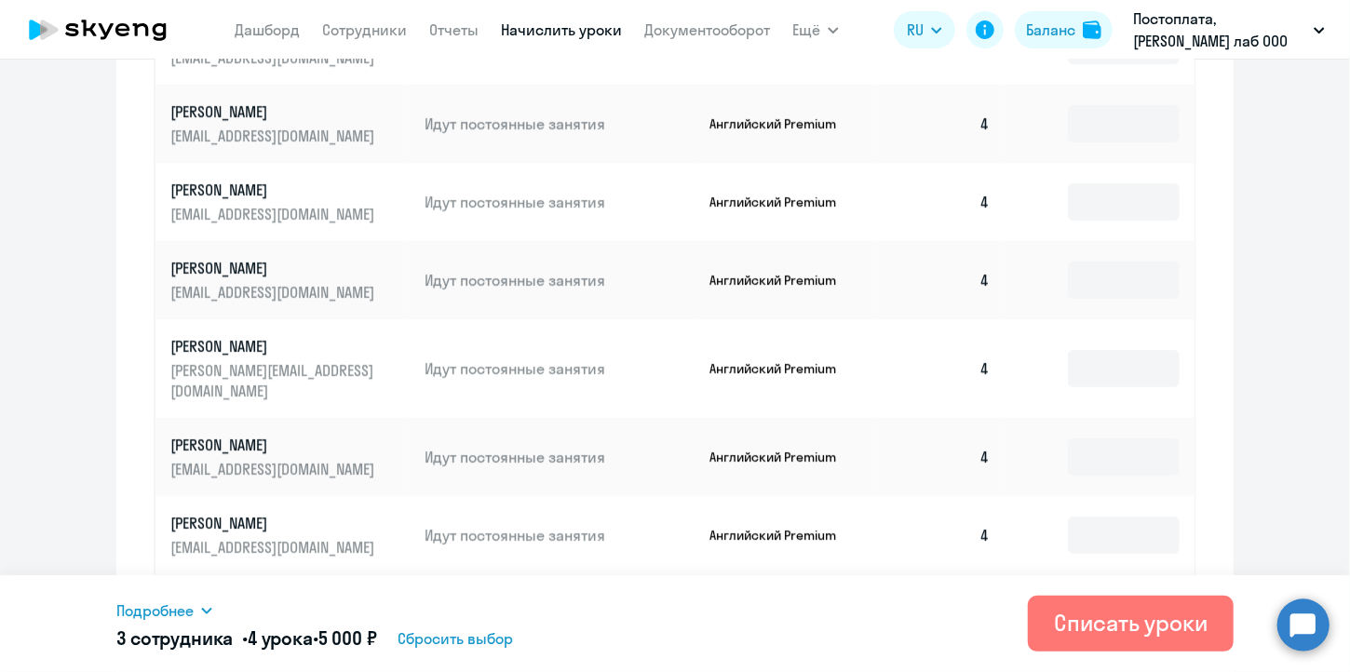
scroll to position [756, 0]
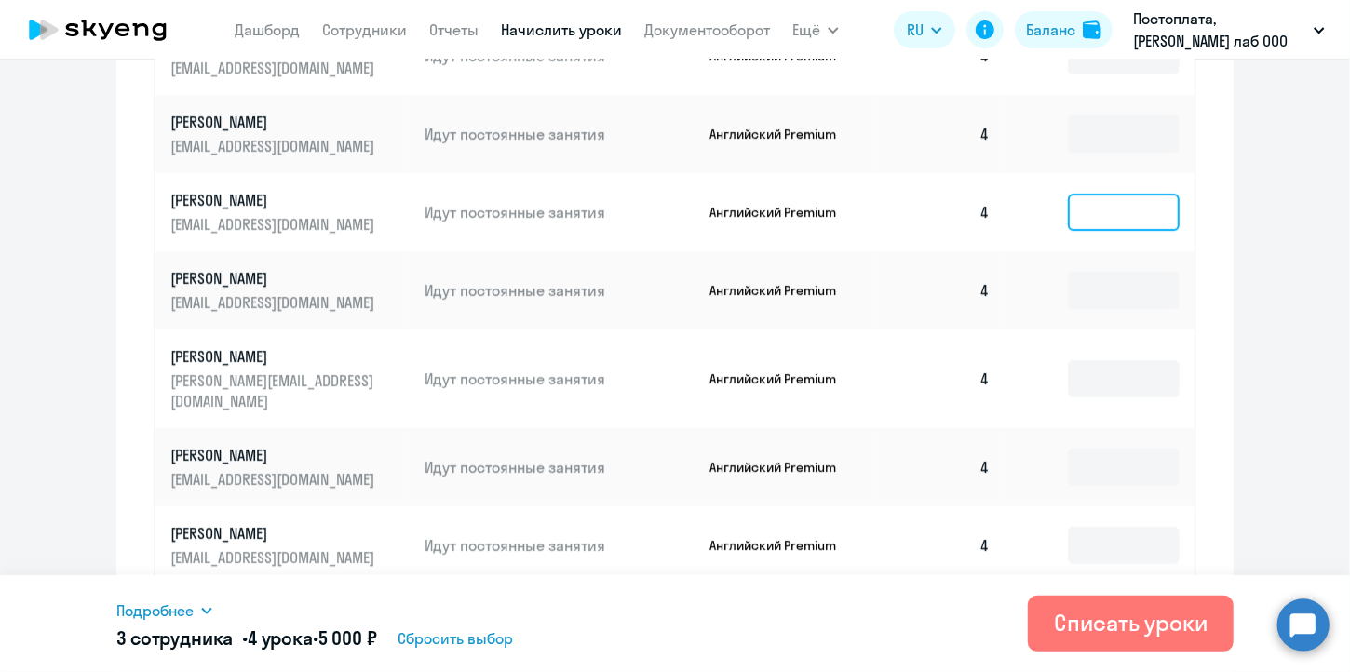
click at [1120, 222] on input at bounding box center [1124, 212] width 112 height 37
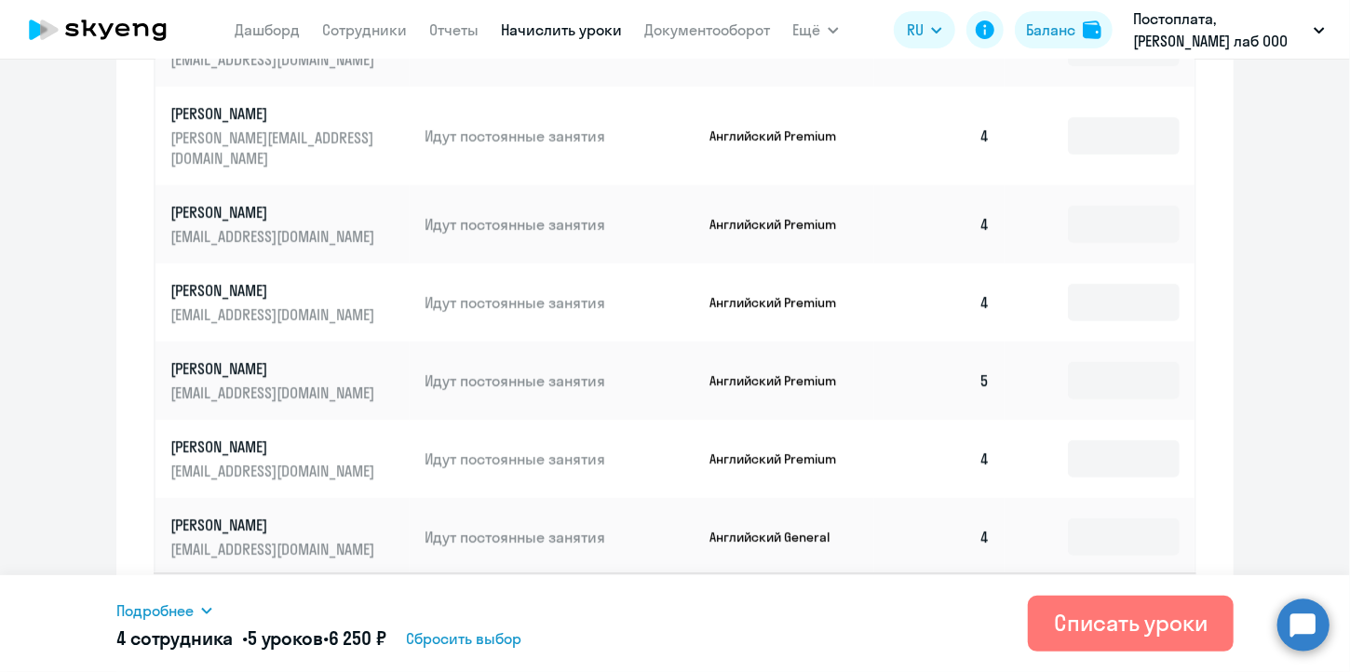
scroll to position [1038, 0]
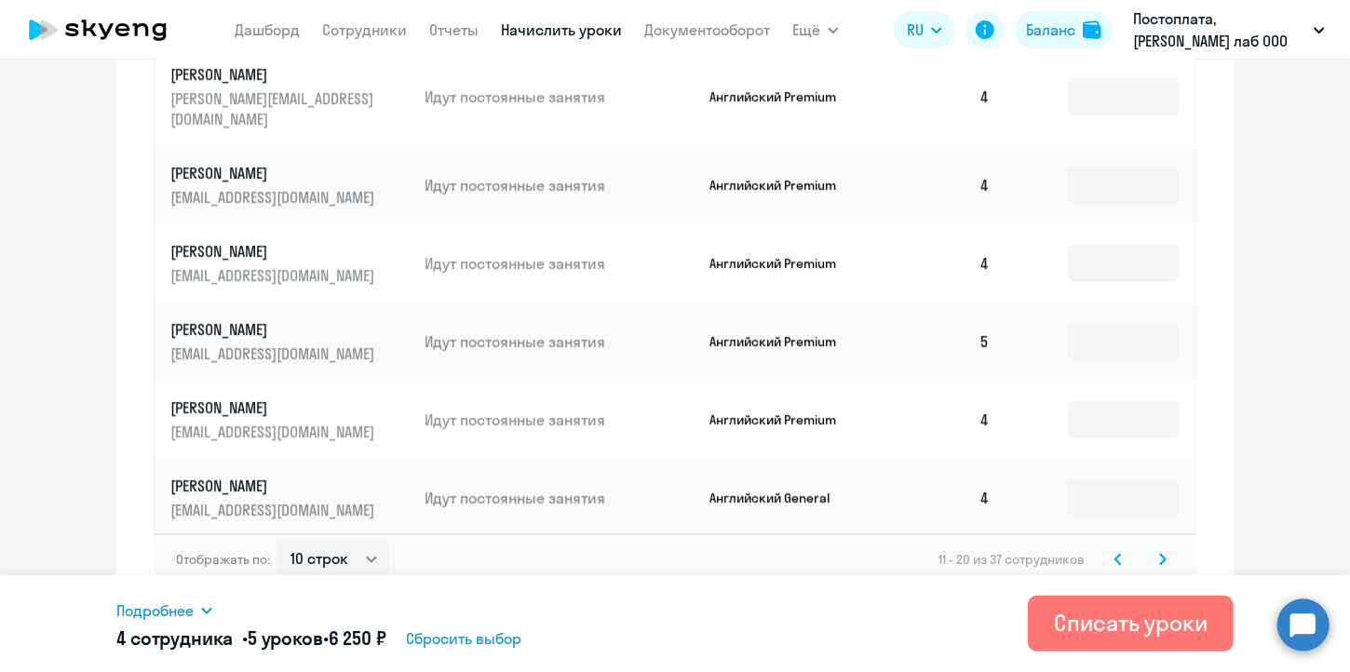
type input "1"
click at [1160, 548] on svg-icon at bounding box center [1162, 559] width 22 height 22
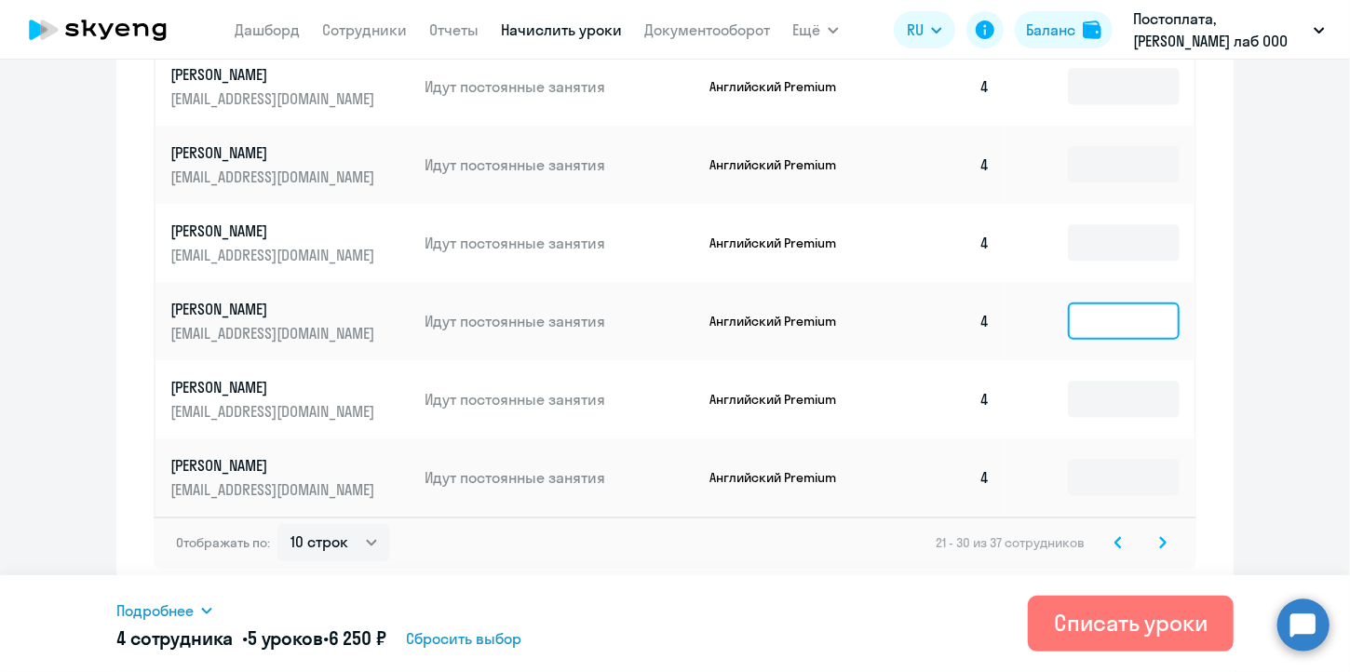
click at [1113, 308] on input at bounding box center [1124, 321] width 112 height 37
type input "1"
click at [1161, 543] on svg-icon at bounding box center [1162, 543] width 22 height 22
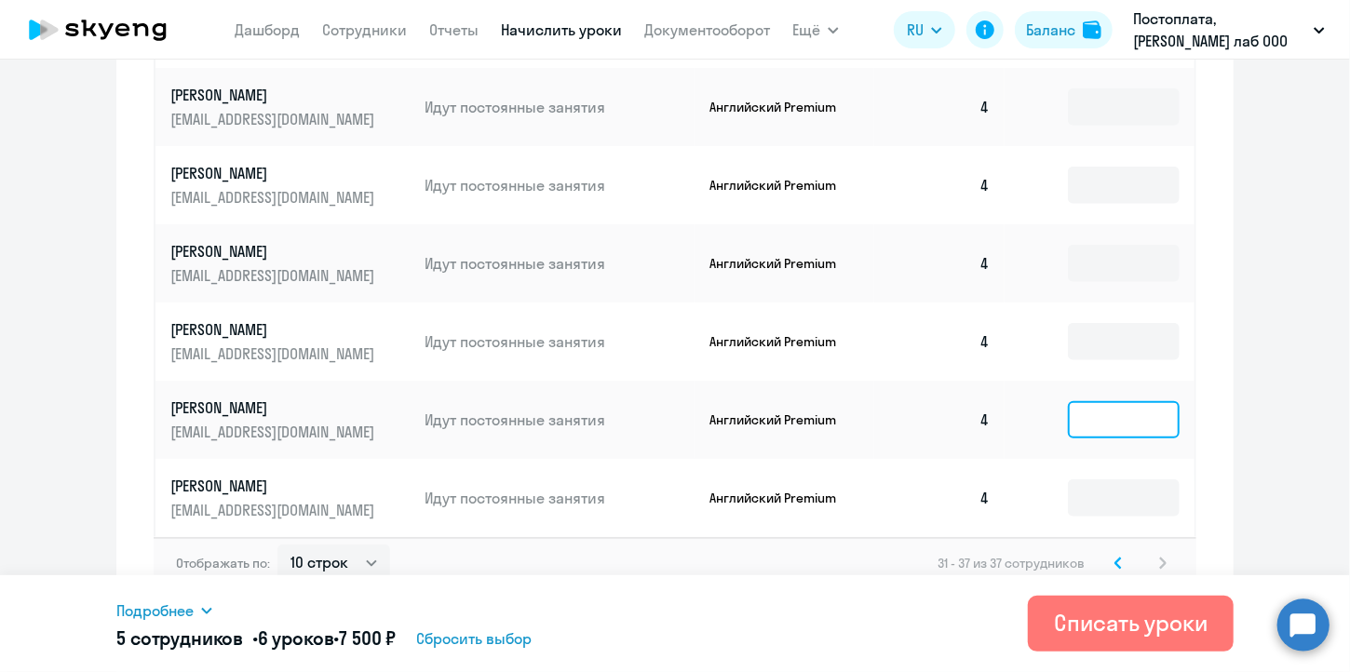
click at [1097, 405] on input at bounding box center [1124, 419] width 112 height 37
type input "1"
click at [1114, 557] on icon at bounding box center [1117, 563] width 7 height 13
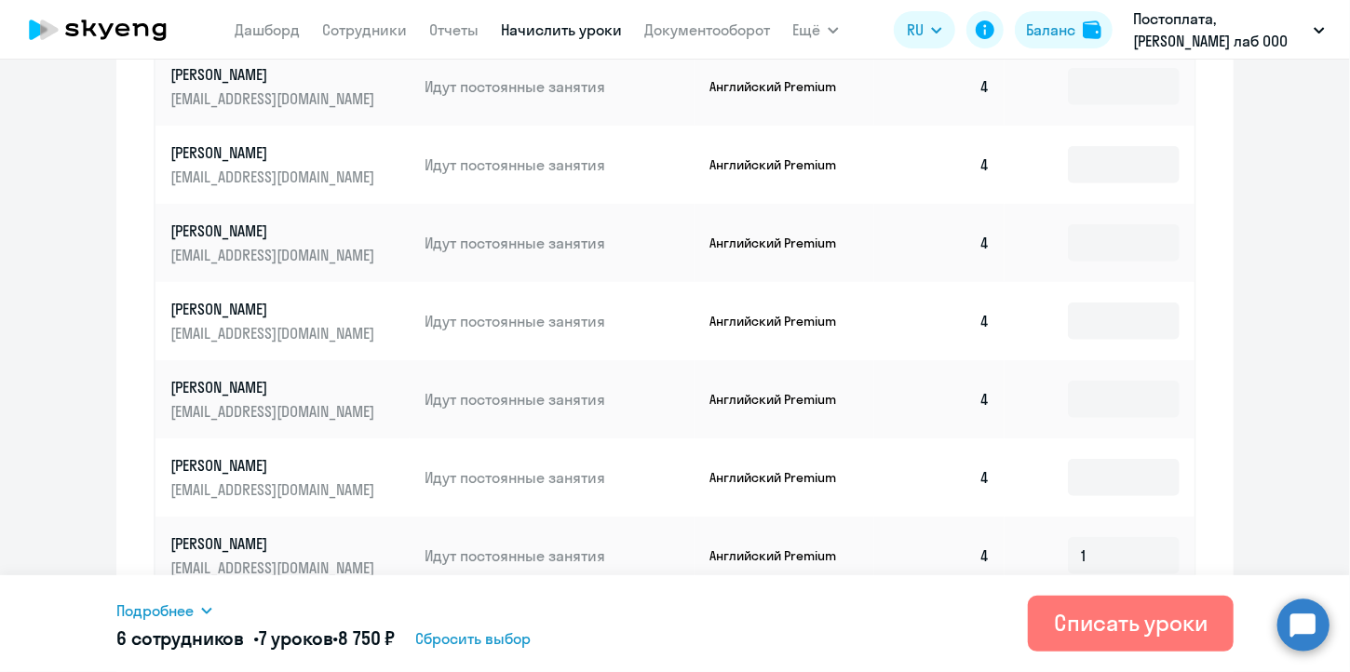
scroll to position [1038, 0]
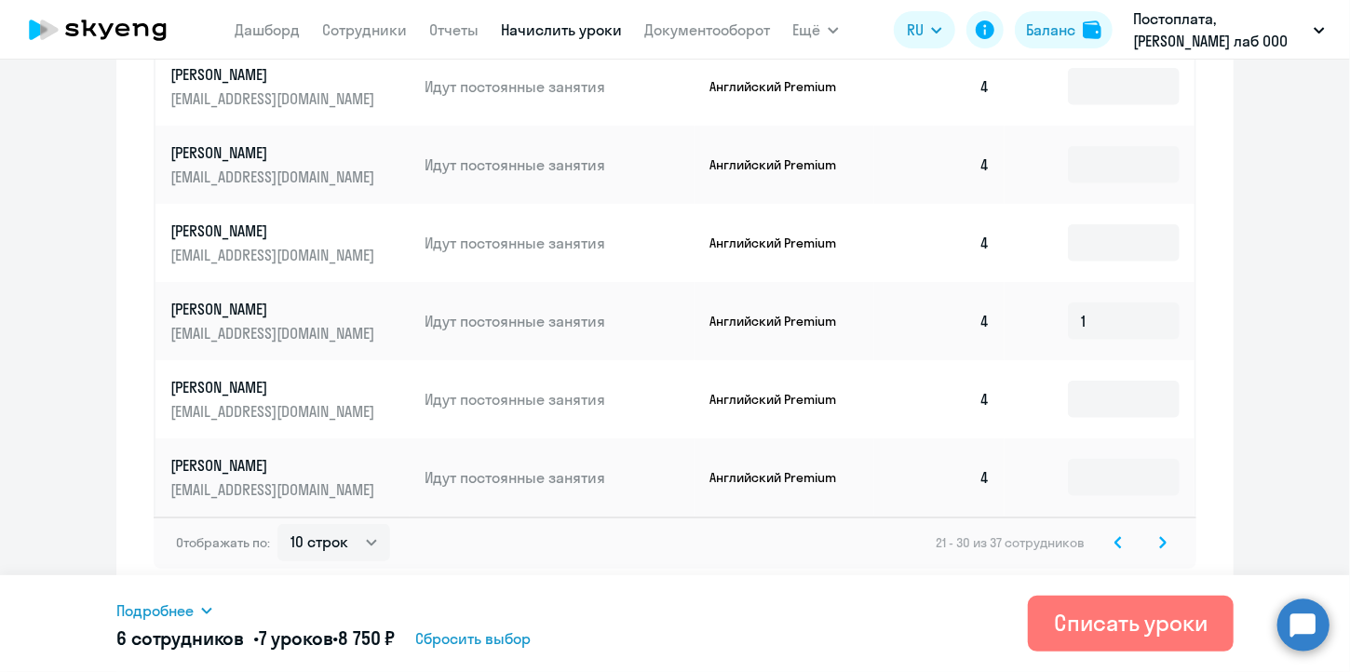
click at [1119, 542] on svg-icon at bounding box center [1118, 543] width 22 height 22
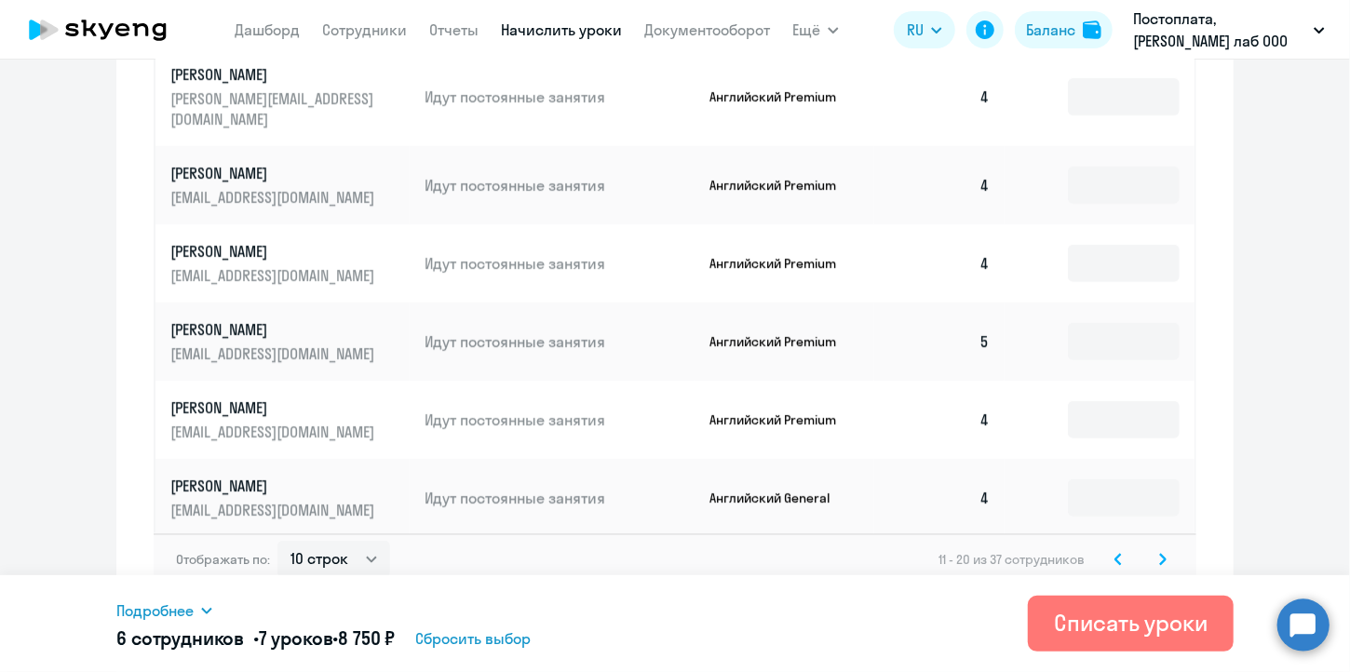
click at [1114, 555] on div "Отображать по: 10 строк 30 строк 50 строк 11 - 20 из 37 сотрудников" at bounding box center [675, 559] width 1043 height 52
click at [1114, 553] on icon at bounding box center [1117, 559] width 7 height 13
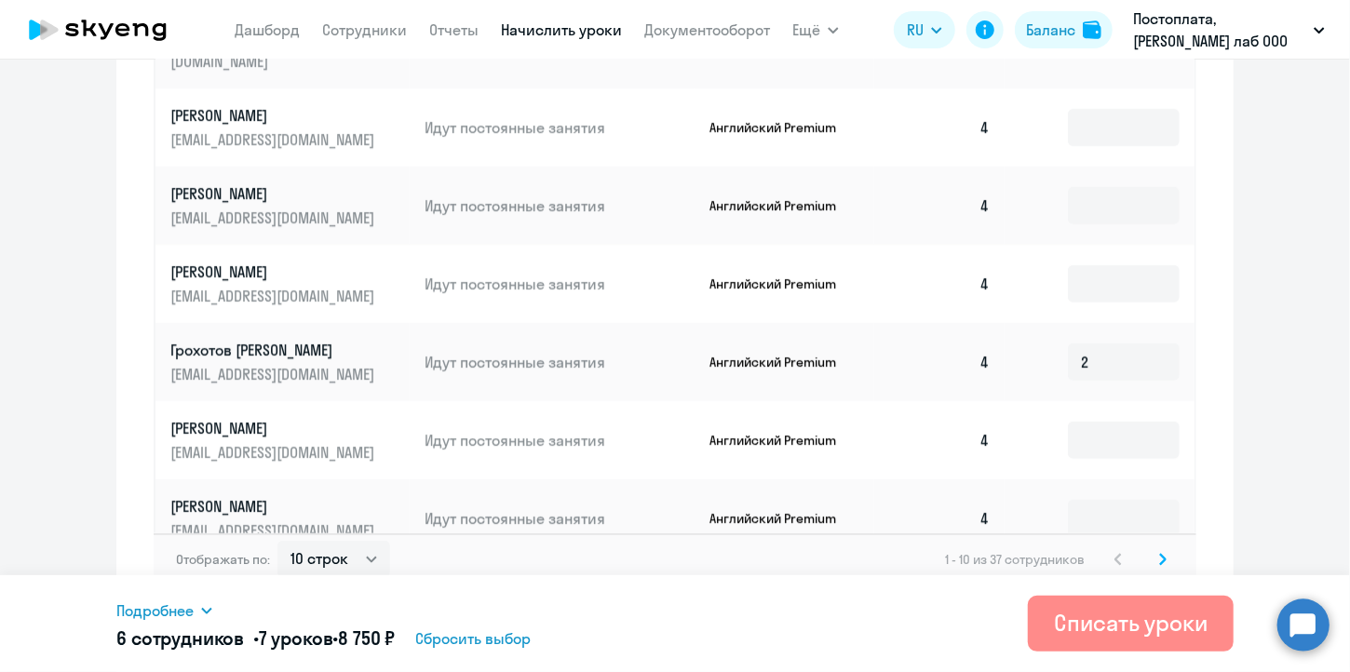
click at [1148, 626] on div "Списать уроки" at bounding box center [1131, 623] width 154 height 30
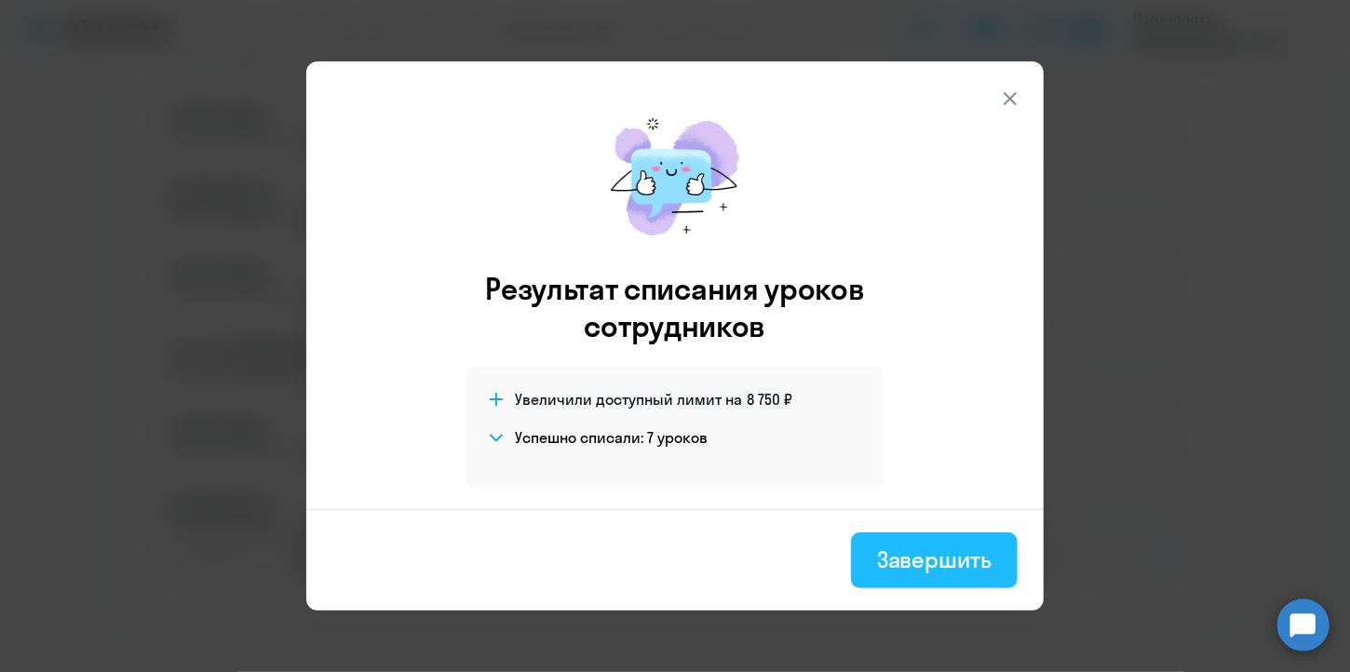
click at [913, 554] on div "Завершить" at bounding box center [934, 560] width 114 height 30
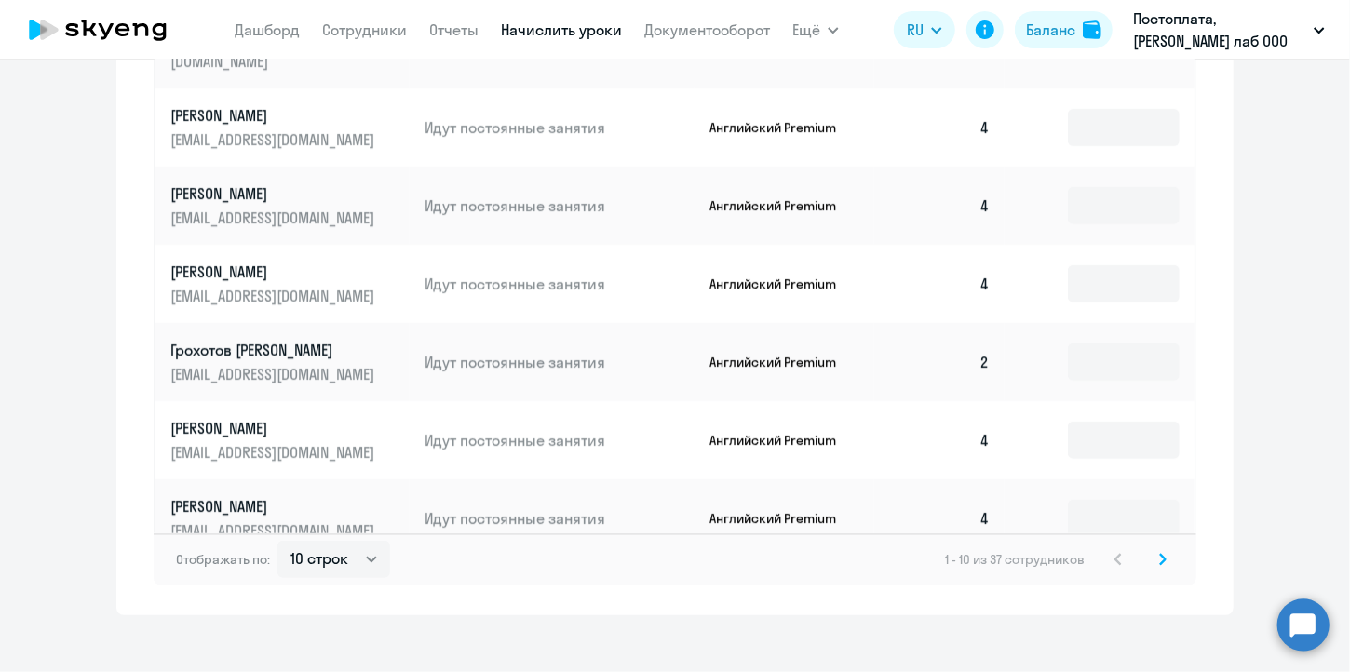
click at [1160, 554] on icon at bounding box center [1163, 559] width 6 height 10
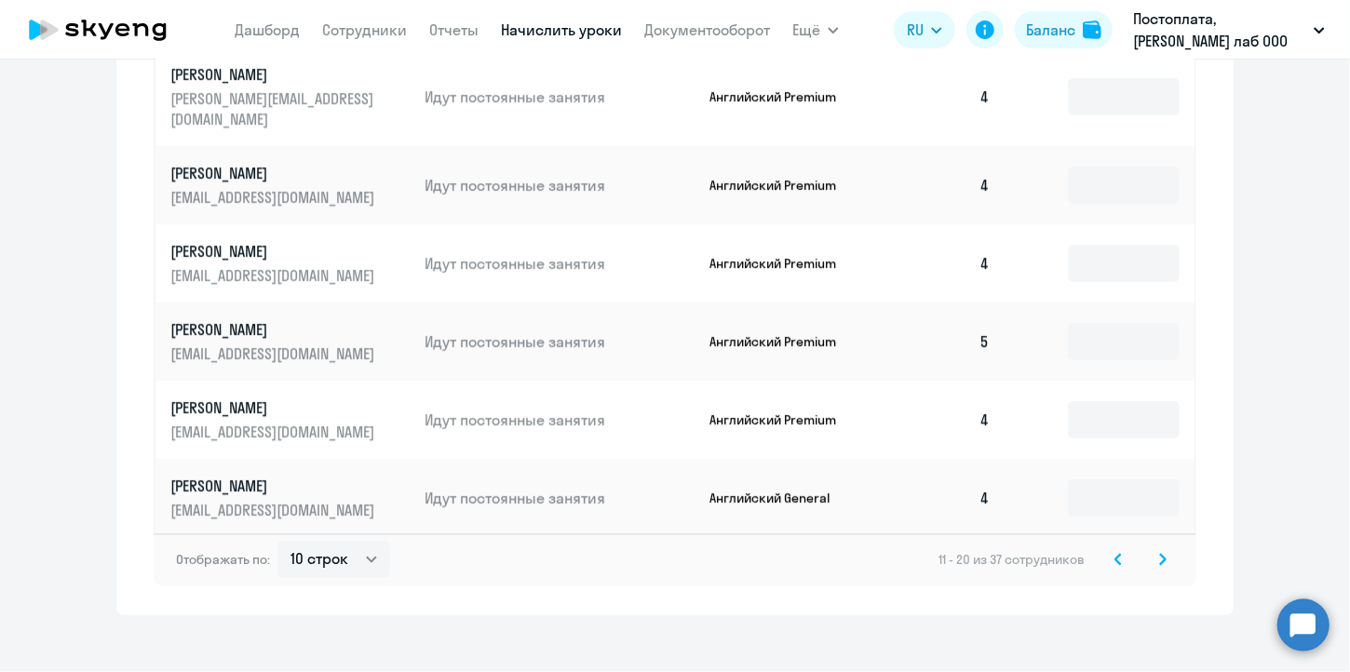
click at [1159, 553] on icon at bounding box center [1162, 559] width 7 height 13
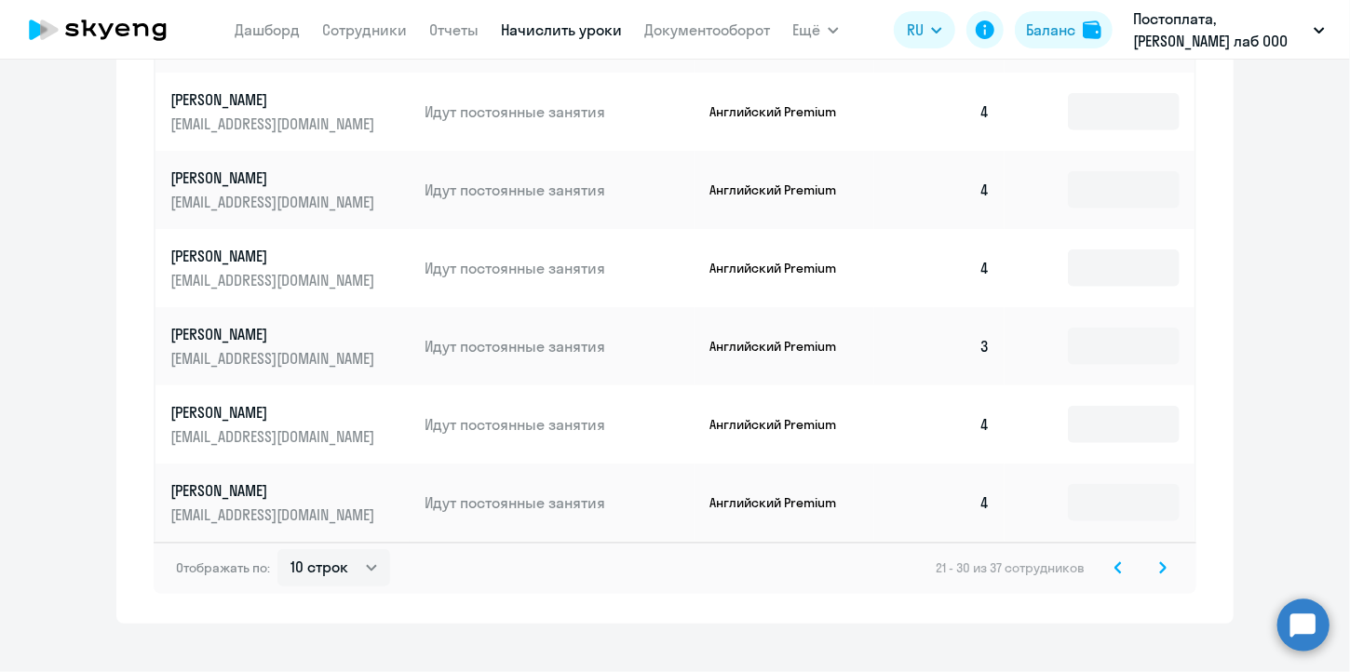
scroll to position [1016, 0]
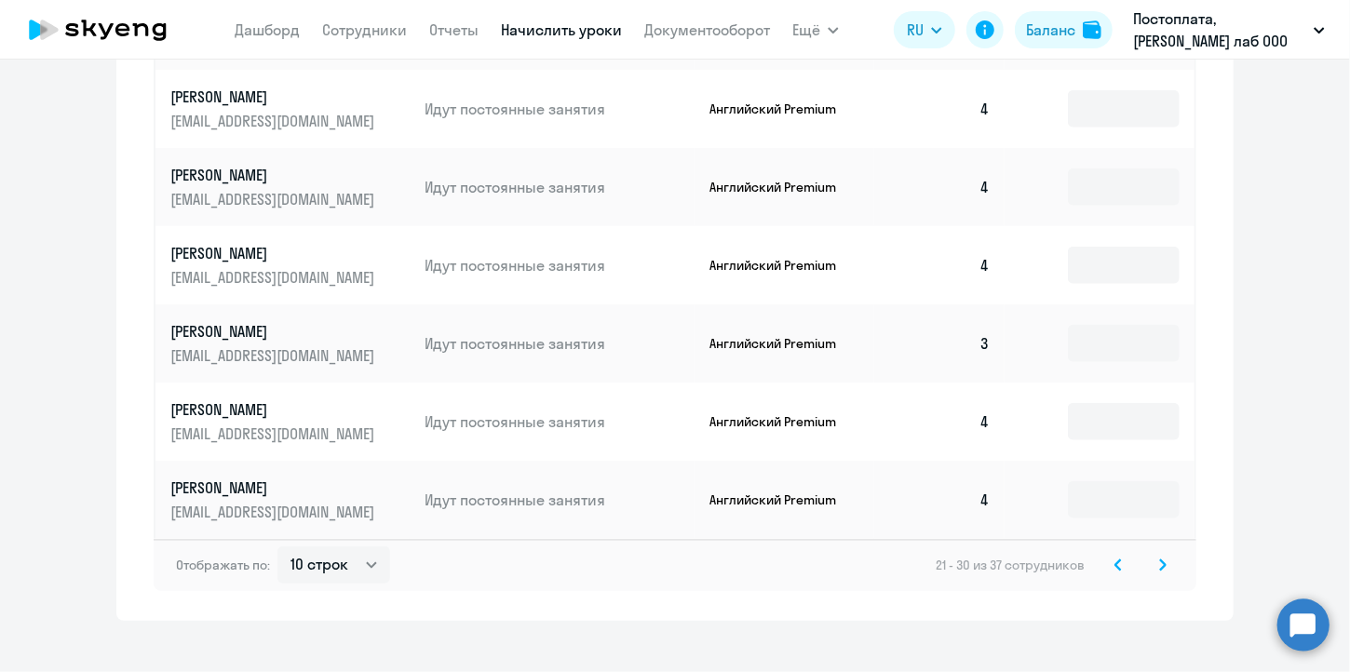
click at [1161, 565] on svg-icon at bounding box center [1162, 565] width 22 height 22
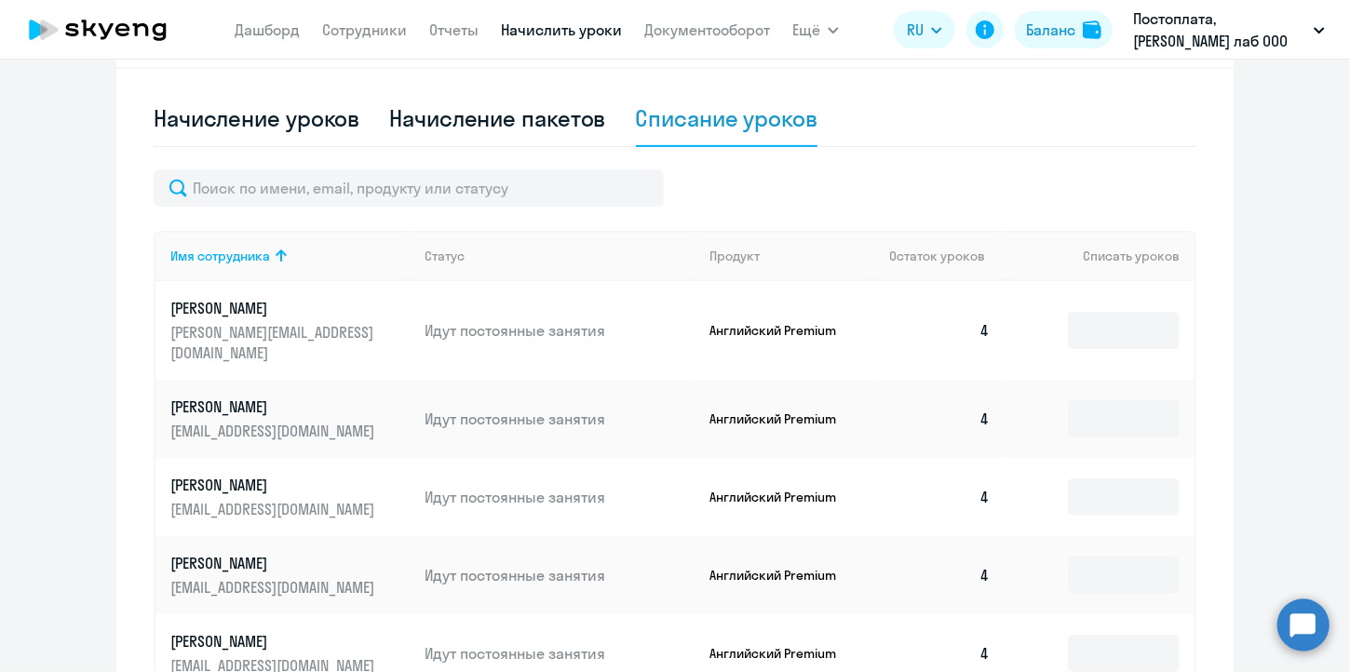
scroll to position [803, 0]
